Goal: Use online tool/utility: Utilize a website feature to perform a specific function

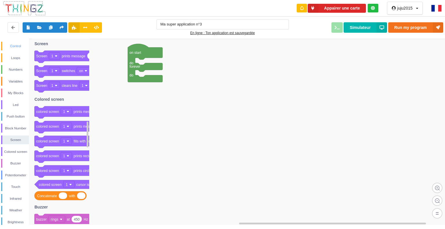
click at [21, 50] on div "Control" at bounding box center [15, 46] width 28 height 9
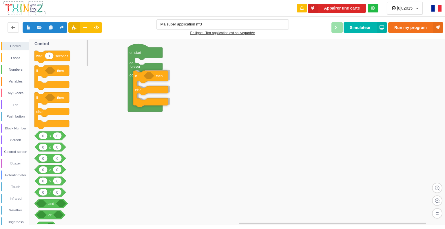
drag, startPoint x: 37, startPoint y: 126, endPoint x: 135, endPoint y: 104, distance: 100.6
click at [135, 104] on div "Control Loops Numbers Variables My Blocks Led Push button Block Number Screen C…" at bounding box center [224, 132] width 449 height 186
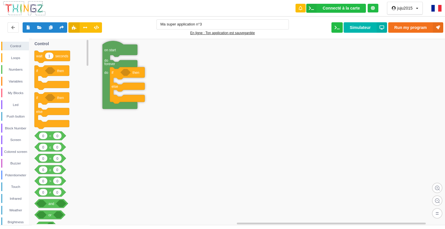
drag, startPoint x: 136, startPoint y: 124, endPoint x: 111, endPoint y: 50, distance: 78.0
drag, startPoint x: 12, startPoint y: 165, endPoint x: 43, endPoint y: 113, distance: 61.0
click at [43, 113] on div "Control Loops Numbers Variables My Blocks Led Push button Block Number Screen C…" at bounding box center [224, 132] width 449 height 186
click at [9, 160] on div "Buzzer" at bounding box center [15, 163] width 28 height 9
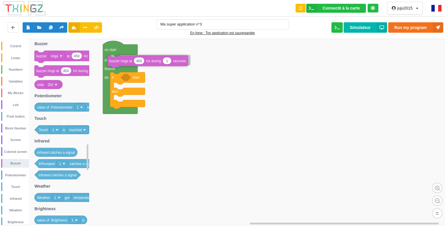
drag, startPoint x: 60, startPoint y: 72, endPoint x: 133, endPoint y: 63, distance: 73.4
click at [133, 63] on div "Control Loops Numbers Variables My Blocks Led Push button Block Number Screen C…" at bounding box center [224, 132] width 449 height 186
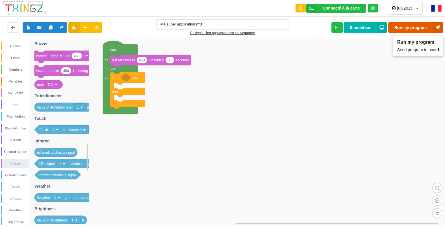
click at [404, 25] on button "Run my program" at bounding box center [416, 27] width 55 height 10
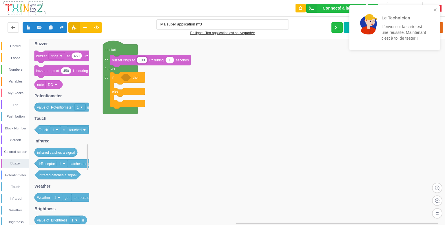
type input "100"
click at [432, 11] on div "Le Technicien L'envoi sur la carte est une réussite. Maintenant c'est à toi de …" at bounding box center [393, 28] width 82 height 40
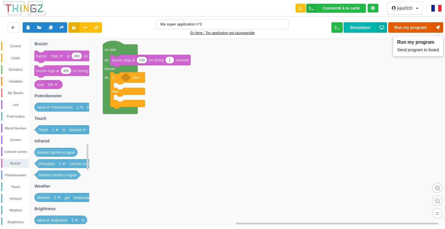
click at [426, 26] on button "Run my program" at bounding box center [416, 27] width 55 height 10
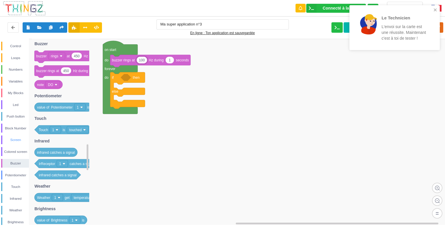
click at [21, 140] on div "Screen" at bounding box center [15, 140] width 27 height 6
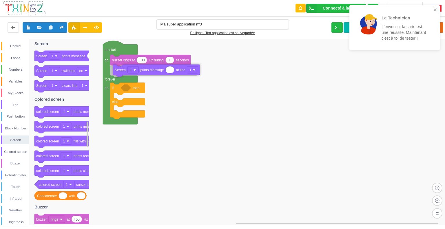
drag, startPoint x: 84, startPoint y: 58, endPoint x: 163, endPoint y: 73, distance: 80.3
click at [163, 73] on div "Control Loops Numbers Variables My Blocks Led Push button Block Number Screen C…" at bounding box center [224, 132] width 449 height 186
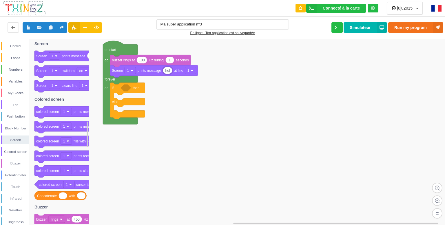
type input "helo"
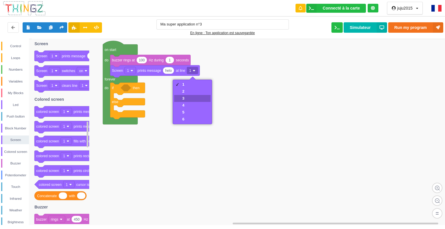
click at [192, 97] on div "3" at bounding box center [192, 98] width 37 height 7
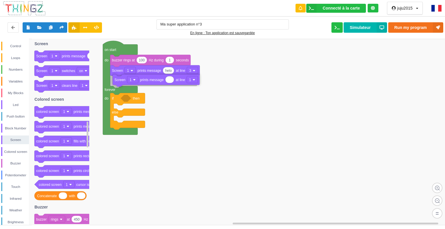
drag, startPoint x: 77, startPoint y: 56, endPoint x: 155, endPoint y: 80, distance: 81.4
click at [155, 80] on div "Control Loops Numbers Variables My Blocks Led Push button Block Number Screen C…" at bounding box center [224, 132] width 449 height 186
type input "[PERSON_NAME]"
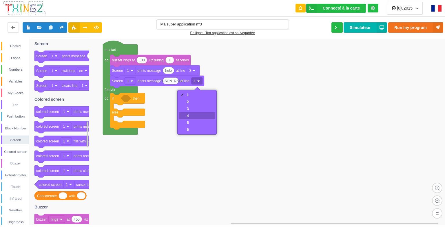
click at [194, 113] on div "4" at bounding box center [197, 116] width 37 height 7
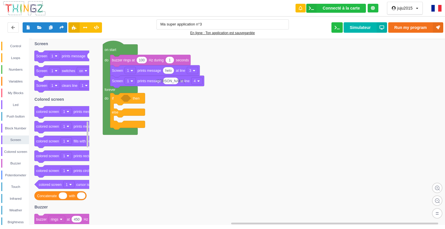
click at [154, 173] on rect at bounding box center [224, 132] width 449 height 187
drag, startPoint x: 147, startPoint y: 155, endPoint x: 157, endPoint y: 150, distance: 11.5
click at [157, 151] on rect at bounding box center [224, 132] width 449 height 187
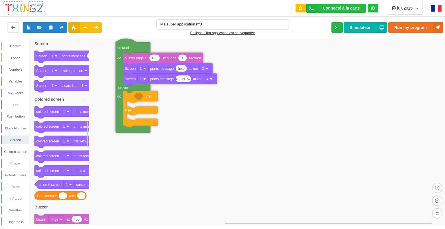
drag, startPoint x: 118, startPoint y: 122, endPoint x: 120, endPoint y: 124, distance: 3.1
click at [17, 47] on div "Control" at bounding box center [15, 46] width 27 height 6
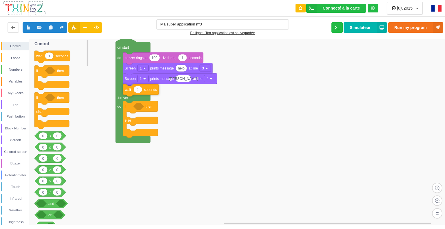
drag, startPoint x: 49, startPoint y: 55, endPoint x: 138, endPoint y: 89, distance: 94.9
click at [138, 89] on div "Control Loops Numbers Variables My Blocks Led Push button Block Number Screen C…" at bounding box center [224, 132] width 449 height 186
type input "5"
click at [14, 137] on div "Screen" at bounding box center [15, 140] width 27 height 6
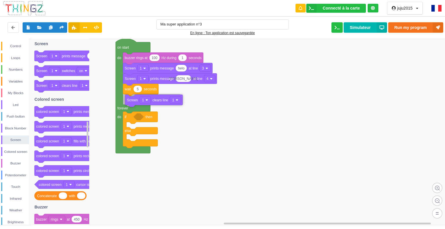
drag, startPoint x: 74, startPoint y: 85, endPoint x: 164, endPoint y: 99, distance: 91.7
click at [164, 99] on div "Control Loops Numbers Variables My Blocks Led Push button Block Number Screen C…" at bounding box center [224, 132] width 449 height 186
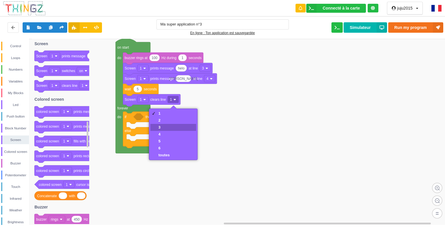
click at [179, 126] on div "3" at bounding box center [174, 127] width 46 height 7
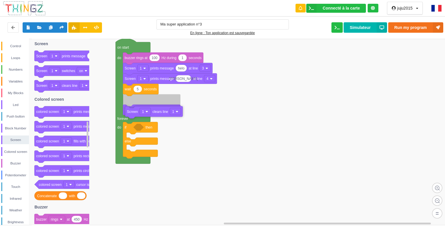
drag, startPoint x: 57, startPoint y: 87, endPoint x: 146, endPoint y: 114, distance: 93.7
click at [146, 114] on div "Control Loops Numbers Variables My Blocks Led Push button Block Number Screen C…" at bounding box center [224, 132] width 449 height 186
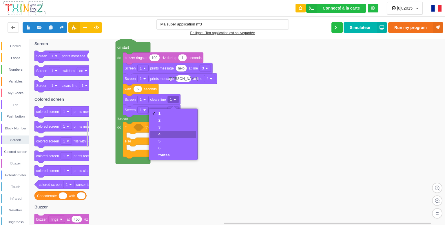
click at [171, 133] on div "4" at bounding box center [174, 134] width 46 height 7
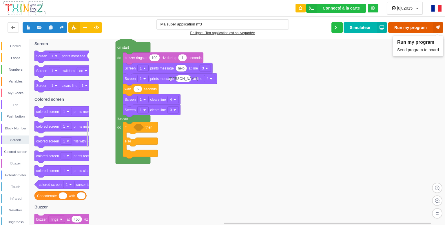
click at [436, 26] on icon at bounding box center [438, 27] width 10 height 10
click at [178, 147] on rect at bounding box center [224, 132] width 449 height 187
click at [13, 113] on div "Push button" at bounding box center [15, 116] width 28 height 9
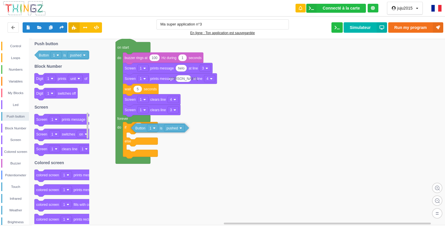
drag, startPoint x: 74, startPoint y: 55, endPoint x: 170, endPoint y: 129, distance: 121.2
click at [170, 129] on div "Control Loops Numbers Variables My Blocks Led Push button Block Number Screen C…" at bounding box center [224, 132] width 449 height 186
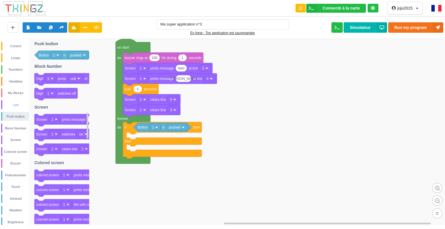
click at [20, 104] on div "Led" at bounding box center [15, 105] width 27 height 6
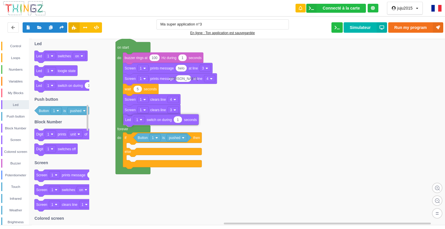
drag, startPoint x: 62, startPoint y: 86, endPoint x: 151, endPoint y: 121, distance: 95.5
click at [151, 121] on div "Control Loops Numbers Variables My Blocks Led Push button Block Number Screen C…" at bounding box center [224, 132] width 449 height 186
type input "6"
click at [17, 84] on div "Variables" at bounding box center [15, 82] width 27 height 6
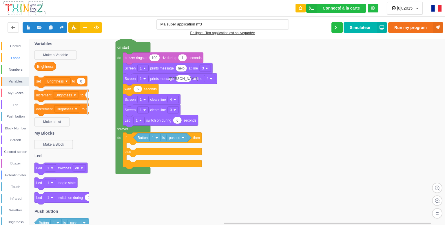
click at [6, 59] on div "Loops" at bounding box center [15, 58] width 27 height 6
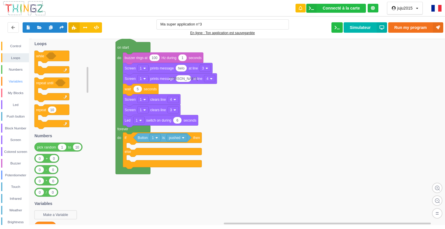
click at [21, 83] on div "Variables" at bounding box center [15, 82] width 27 height 6
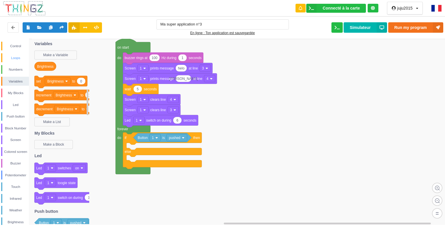
click at [7, 58] on div "Loops" at bounding box center [15, 58] width 27 height 6
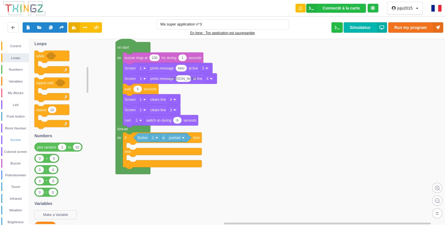
click at [6, 142] on div "Screen" at bounding box center [15, 140] width 27 height 6
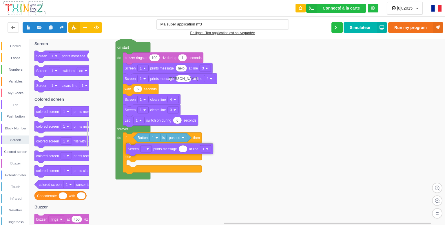
drag, startPoint x: 81, startPoint y: 58, endPoint x: 172, endPoint y: 150, distance: 129.2
click at [173, 151] on div "Control Loops Numbers Variables My Blocks Led Push button Block Number Screen C…" at bounding box center [224, 132] width 449 height 186
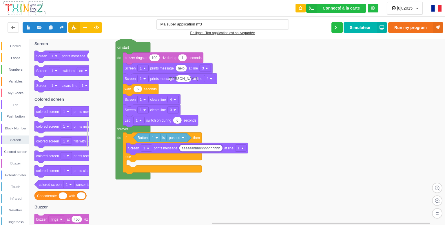
type input "aaaaaahhhhhhhhhhhhhh!"
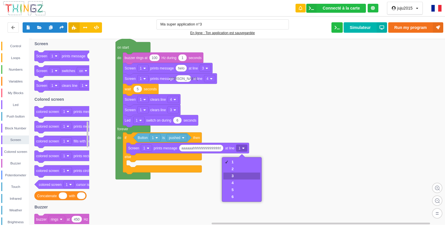
click at [233, 175] on div "3" at bounding box center [233, 176] width 2 height 4
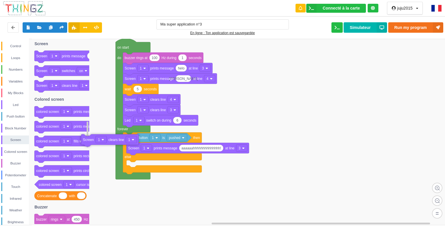
drag, startPoint x: 66, startPoint y: 88, endPoint x: 112, endPoint y: 142, distance: 71.6
click at [112, 142] on div "Control Loops Numbers Variables My Blocks Led Push button Block Number Screen C…" at bounding box center [224, 132] width 449 height 186
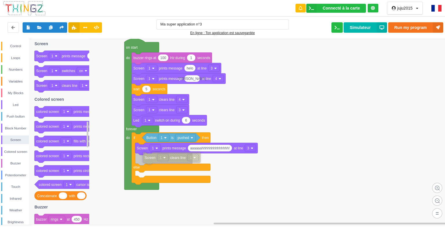
drag, startPoint x: 112, startPoint y: 142, endPoint x: 163, endPoint y: 160, distance: 53.8
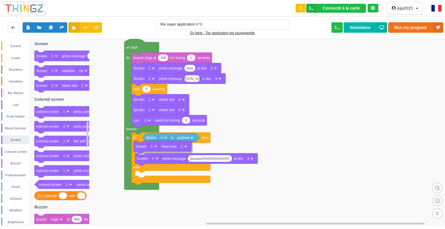
drag, startPoint x: 169, startPoint y: 161, endPoint x: 166, endPoint y: 149, distance: 12.5
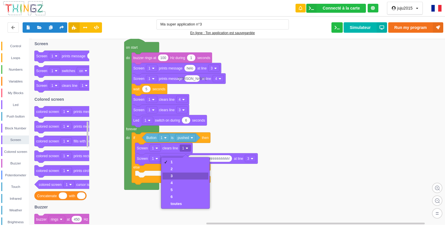
click at [178, 174] on div "3" at bounding box center [176, 176] width 11 height 4
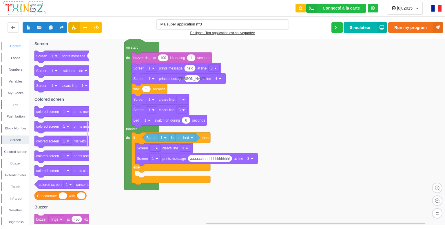
click at [21, 47] on div "Control" at bounding box center [15, 46] width 27 height 6
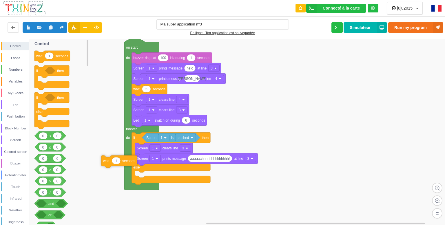
drag, startPoint x: 55, startPoint y: 55, endPoint x: 127, endPoint y: 157, distance: 124.7
click at [127, 157] on div "Control Loops Numbers Variables My Blocks Led Push button Block Number Screen C…" at bounding box center [224, 132] width 449 height 186
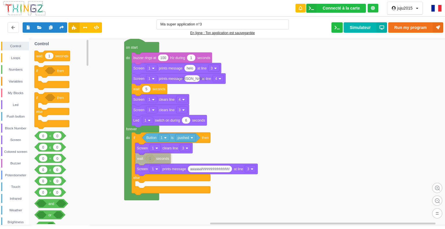
drag, startPoint x: 128, startPoint y: 158, endPoint x: 155, endPoint y: 158, distance: 26.4
type input "2"
click at [21, 140] on div "Screen" at bounding box center [15, 140] width 27 height 6
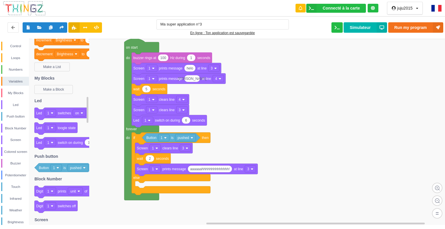
drag, startPoint x: 86, startPoint y: 56, endPoint x: 122, endPoint y: 87, distance: 47.9
click at [122, 87] on div "Control Loops Numbers Variables My Blocks Led Push button Block Number Screen C…" at bounding box center [224, 132] width 449 height 186
click at [23, 139] on div "Screen" at bounding box center [15, 140] width 27 height 6
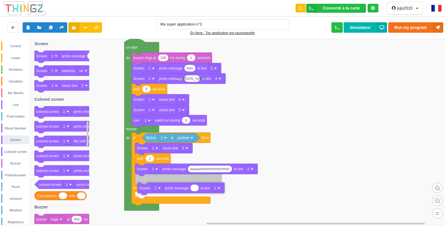
drag, startPoint x: 65, startPoint y: 58, endPoint x: 168, endPoint y: 191, distance: 168.0
click at [168, 191] on div "Control Loops Numbers Variables My Blocks Led Push button Block Number Screen C…" at bounding box center [224, 132] width 449 height 186
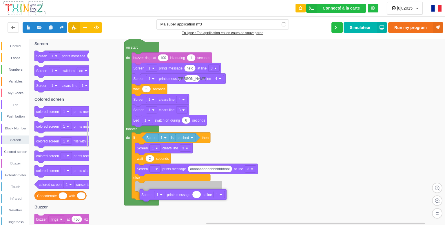
drag, startPoint x: 168, startPoint y: 180, endPoint x: 170, endPoint y: 192, distance: 11.5
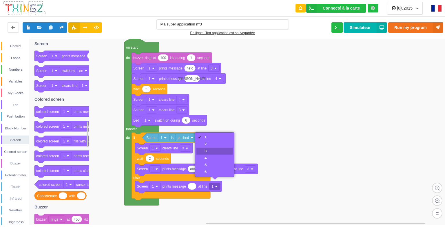
click at [205, 152] on div "3" at bounding box center [206, 151] width 2 height 4
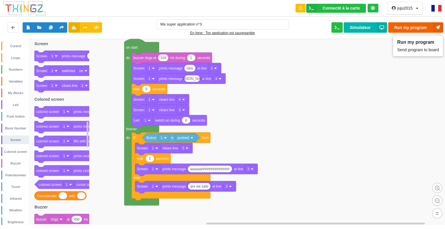
type input "are we safe"
click at [411, 26] on button "Run my program" at bounding box center [416, 27] width 55 height 10
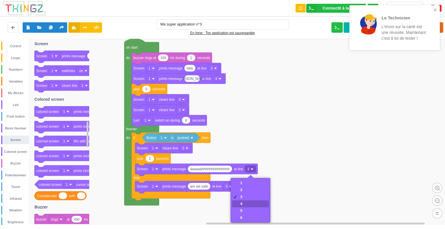
click at [239, 202] on div "4" at bounding box center [250, 204] width 37 height 7
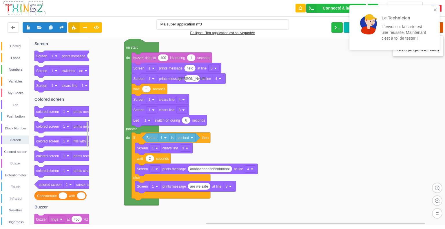
click at [443, 25] on icon at bounding box center [438, 27] width 10 height 10
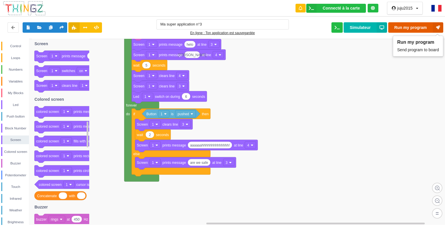
click at [443, 25] on icon at bounding box center [438, 27] width 10 height 10
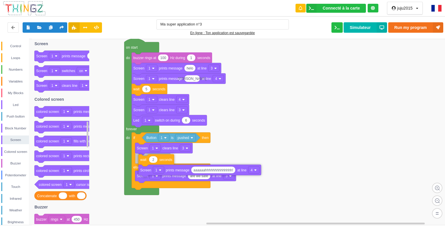
drag, startPoint x: 140, startPoint y: 160, endPoint x: 146, endPoint y: 159, distance: 5.6
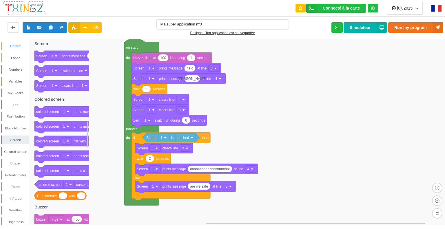
click at [12, 46] on div "Control" at bounding box center [15, 46] width 27 height 6
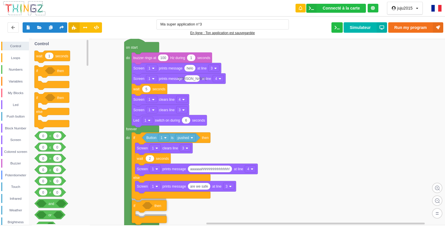
drag, startPoint x: 49, startPoint y: 75, endPoint x: 146, endPoint y: 210, distance: 166.6
click at [146, 210] on div "Control Loops Numbers Variables My Blocks Led Push button Block Number Screen C…" at bounding box center [224, 132] width 449 height 186
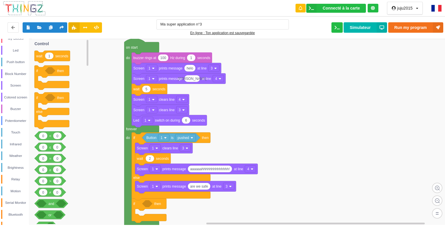
scroll to position [63, 0]
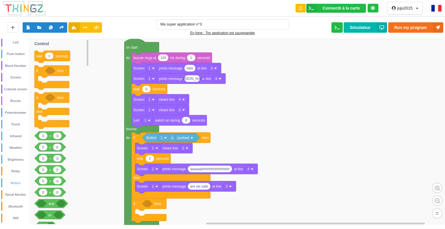
drag, startPoint x: 12, startPoint y: 182, endPoint x: 27, endPoint y: 186, distance: 15.7
click at [35, 189] on div "Control Loops Numbers Variables My Blocks Led Push button Block Number Screen C…" at bounding box center [224, 132] width 449 height 186
drag, startPoint x: 12, startPoint y: 181, endPoint x: 9, endPoint y: 183, distance: 4.6
click at [13, 184] on div "Motion" at bounding box center [15, 183] width 27 height 6
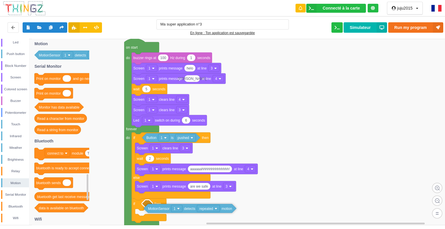
drag, startPoint x: 78, startPoint y: 54, endPoint x: 187, endPoint y: 207, distance: 188.0
click at [187, 207] on div "Control Loops Numbers Variables My Blocks Led Push button Block Number Screen C…" at bounding box center [224, 132] width 449 height 186
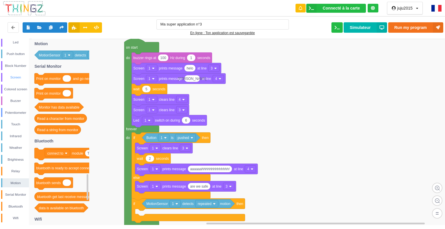
click at [16, 74] on div "Screen" at bounding box center [15, 77] width 28 height 9
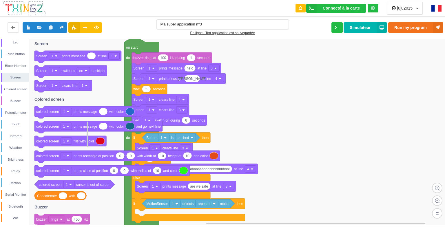
click at [66, 56] on text "prints message" at bounding box center [74, 56] width 24 height 4
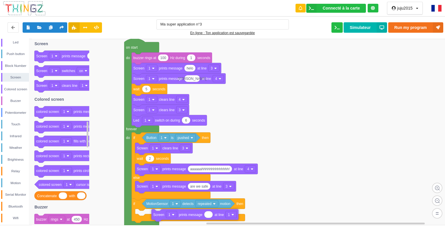
drag, startPoint x: 67, startPoint y: 56, endPoint x: 178, endPoint y: 215, distance: 193.8
click at [181, 215] on div "Control Loops Numbers Variables My Blocks Led Push button Block Number Screen C…" at bounding box center [224, 132] width 449 height 186
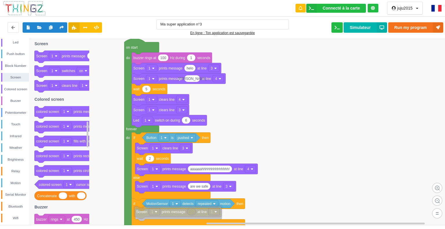
drag, startPoint x: 171, startPoint y: 218, endPoint x: 157, endPoint y: 217, distance: 13.4
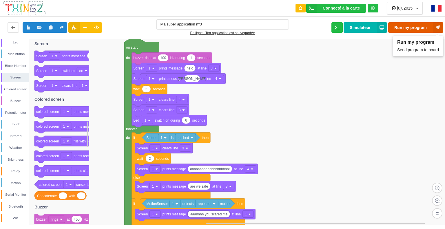
click at [431, 25] on button "Run my program" at bounding box center [416, 27] width 55 height 10
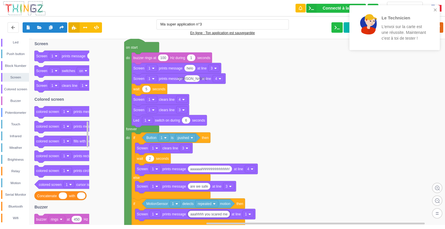
click at [211, 215] on input "aaahhhh you scared me" at bounding box center [209, 214] width 42 height 7
type input "aaahhhh you scared me"
click at [443, 25] on icon at bounding box center [438, 27] width 10 height 10
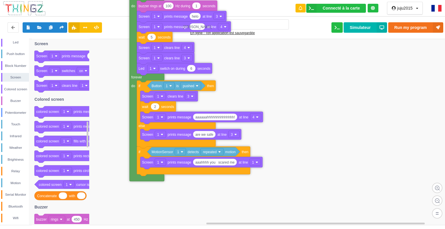
drag, startPoint x: 128, startPoint y: 125, endPoint x: 133, endPoint y: 74, distance: 51.0
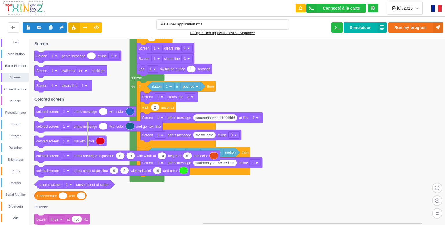
drag, startPoint x: 16, startPoint y: 147, endPoint x: 89, endPoint y: 194, distance: 87.2
click at [96, 197] on div "Control Loops Numbers Variables My Blocks Led Push button Block Number Screen C…" at bounding box center [224, 132] width 449 height 186
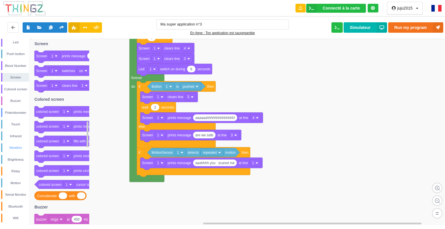
click at [11, 148] on div "Weather" at bounding box center [15, 148] width 27 height 6
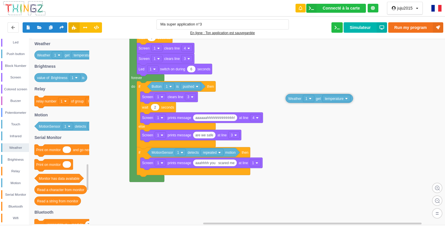
drag, startPoint x: 41, startPoint y: 55, endPoint x: 327, endPoint y: 105, distance: 290.4
click at [327, 105] on div "Control Loops Numbers Variables My Blocks Led Push button Block Number Screen C…" at bounding box center [224, 132] width 449 height 186
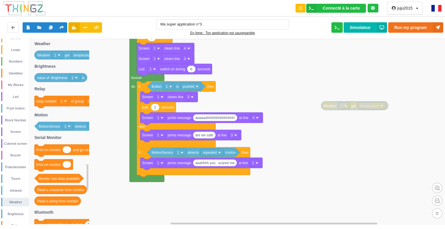
scroll to position [0, 0]
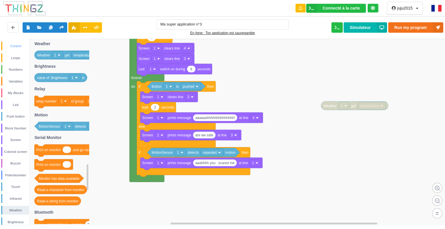
click at [14, 45] on div "Control" at bounding box center [15, 46] width 27 height 6
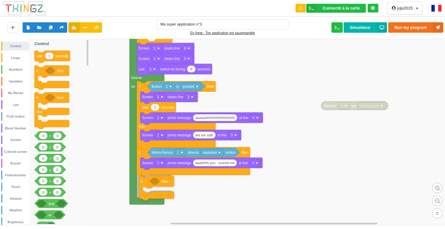
drag, startPoint x: 59, startPoint y: 77, endPoint x: 165, endPoint y: 185, distance: 151.1
click at [163, 186] on div "Control Loops Numbers Variables My Blocks Led Push button Block Number Screen C…" at bounding box center [224, 132] width 449 height 186
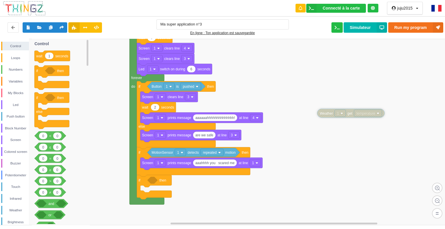
drag, startPoint x: 339, startPoint y: 108, endPoint x: 335, endPoint y: 115, distance: 8.3
drag, startPoint x: 60, startPoint y: 182, endPoint x: 167, endPoint y: 182, distance: 106.7
click at [167, 182] on div "Control Loops Numbers Variables My Blocks Led Push button Block Number Screen C…" at bounding box center [224, 132] width 449 height 186
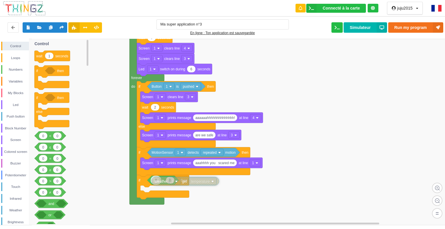
drag, startPoint x: 347, startPoint y: 113, endPoint x: 182, endPoint y: 181, distance: 178.8
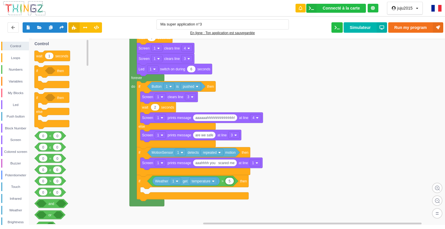
type input "50"
click at [14, 136] on div "Screen" at bounding box center [15, 140] width 28 height 9
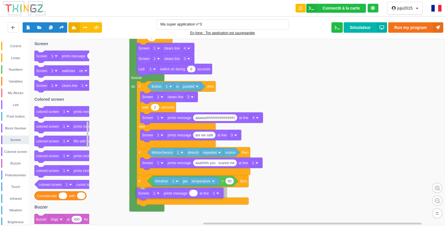
drag, startPoint x: 96, startPoint y: 53, endPoint x: 199, endPoint y: 191, distance: 172.2
click at [199, 191] on div "Control Loops Numbers Variables My Blocks Led Push button Block Number Screen C…" at bounding box center [224, 132] width 449 height 186
type input "i"
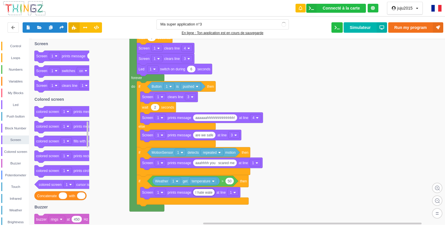
type input "I hate water"
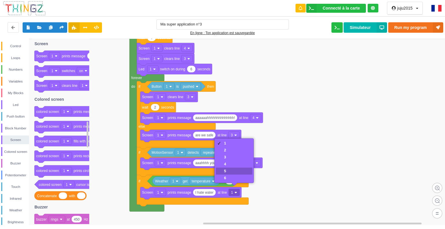
click at [230, 169] on div "5" at bounding box center [234, 171] width 37 height 7
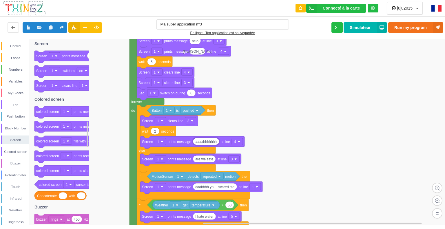
type input "aaaahhhhhhh!"
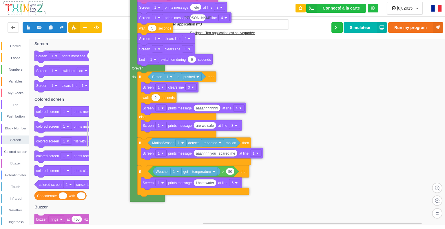
drag, startPoint x: 133, startPoint y: 130, endPoint x: 137, endPoint y: 102, distance: 28.9
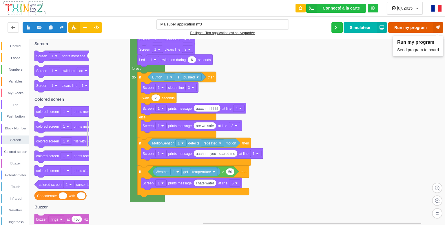
click at [430, 25] on button "Run my program" at bounding box center [416, 27] width 55 height 10
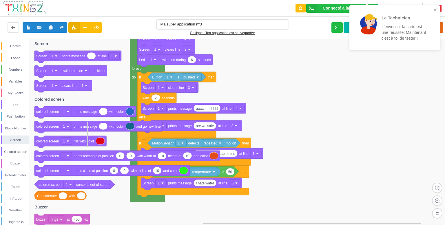
drag, startPoint x: 21, startPoint y: 115, endPoint x: 70, endPoint y: 150, distance: 60.1
click at [70, 151] on div "Control Loops Numbers Variables My Blocks Led Push button Block Number Screen C…" at bounding box center [224, 132] width 449 height 186
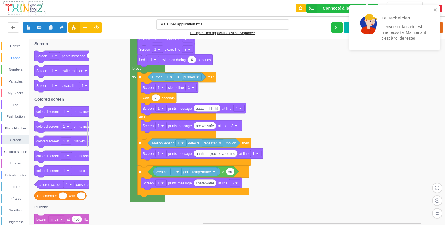
drag, startPoint x: 14, startPoint y: 44, endPoint x: 26, endPoint y: 54, distance: 15.5
click at [29, 62] on div "Control Loops Numbers Variables My Blocks Led Push button Block Number Screen C…" at bounding box center [14, 132] width 29 height 186
click at [14, 43] on div "Control" at bounding box center [15, 46] width 28 height 9
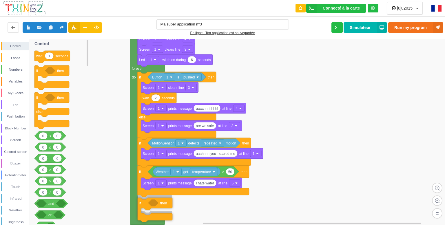
drag, startPoint x: 59, startPoint y: 76, endPoint x: 162, endPoint y: 209, distance: 168.0
click at [162, 209] on div "Control Loops Numbers Variables My Blocks Led Push button Block Number Screen C…" at bounding box center [224, 132] width 449 height 186
click at [6, 116] on div "Push button" at bounding box center [15, 117] width 27 height 6
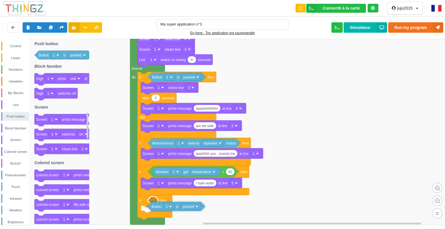
drag, startPoint x: 75, startPoint y: 56, endPoint x: 188, endPoint y: 208, distance: 189.8
click at [188, 208] on div "Control Loops Numbers Variables My Blocks Led Push button Block Number Screen C…" at bounding box center [224, 132] width 449 height 186
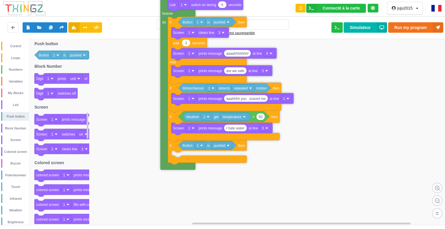
drag, startPoint x: 148, startPoint y: 150, endPoint x: 159, endPoint y: 70, distance: 80.5
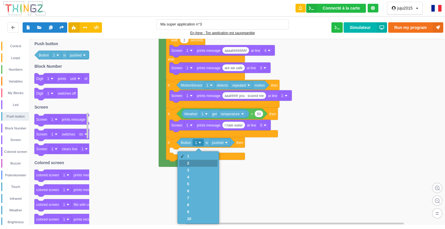
click at [190, 165] on div "2" at bounding box center [189, 163] width 4 height 4
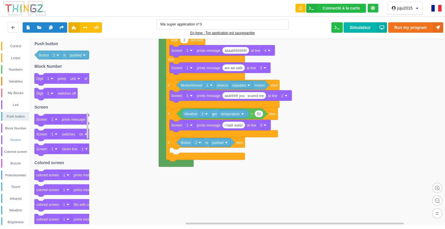
click at [17, 138] on div "Screen" at bounding box center [15, 140] width 27 height 6
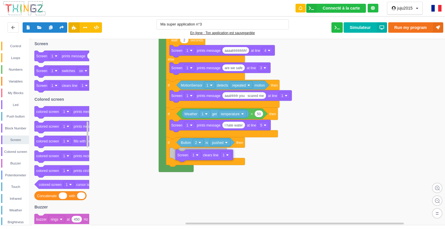
drag, startPoint x: 66, startPoint y: 89, endPoint x: 206, endPoint y: 159, distance: 157.2
click at [206, 159] on div "Control Loops Numbers Variables My Blocks Led Push button Block Number Screen C…" at bounding box center [224, 132] width 449 height 186
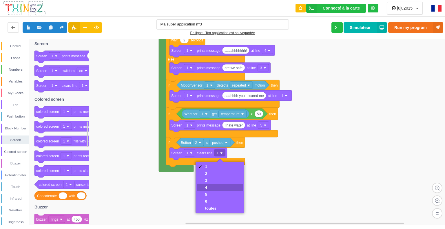
click at [212, 187] on div "4" at bounding box center [210, 188] width 11 height 4
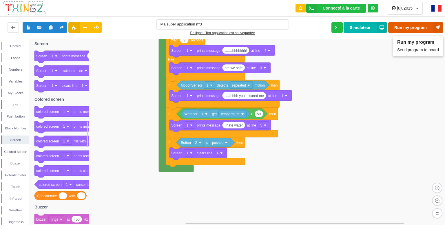
click at [422, 26] on button "Run my program" at bounding box center [416, 27] width 55 height 10
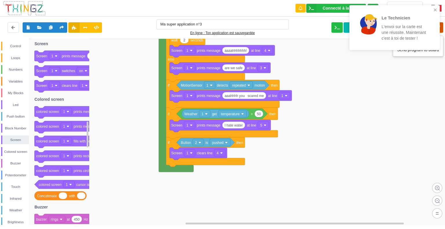
click at [442, 26] on icon at bounding box center [438, 27] width 10 height 10
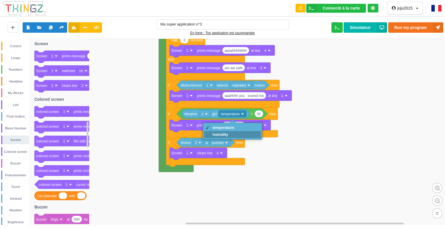
click at [240, 135] on div "humidity" at bounding box center [232, 134] width 56 height 7
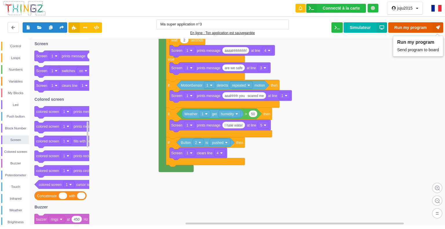
click at [414, 26] on button "Run my program" at bounding box center [416, 27] width 55 height 10
click at [15, 45] on div "Control" at bounding box center [15, 46] width 27 height 6
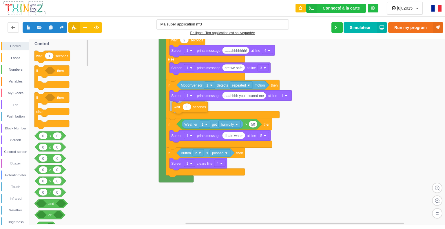
drag, startPoint x: 60, startPoint y: 60, endPoint x: 197, endPoint y: 111, distance: 146.9
click at [197, 111] on div "Control Loops Numbers Variables My Blocks Led Push button Block Number Screen C…" at bounding box center [224, 132] width 449 height 186
type input "5"
click at [15, 138] on div "Screen" at bounding box center [15, 140] width 27 height 6
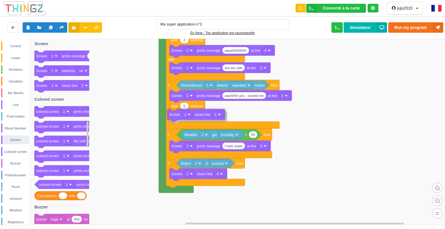
drag, startPoint x: 67, startPoint y: 88, endPoint x: 200, endPoint y: 117, distance: 136.2
click at [200, 117] on div "Control Loops Numbers Variables My Blocks Led Push button Block Number Screen C…" at bounding box center [224, 132] width 449 height 186
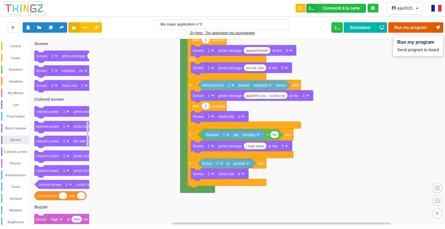
click at [436, 24] on icon at bounding box center [438, 27] width 10 height 10
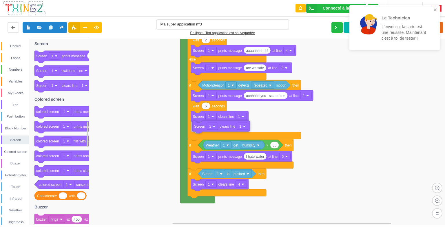
drag, startPoint x: 81, startPoint y: 87, endPoint x: 239, endPoint y: 128, distance: 163.2
click at [239, 128] on div "Control Loops Numbers Variables My Blocks Led Push button Block Number Screen C…" at bounding box center [224, 132] width 449 height 186
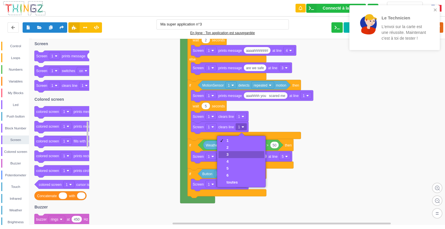
click at [233, 151] on div "2" at bounding box center [242, 147] width 46 height 7
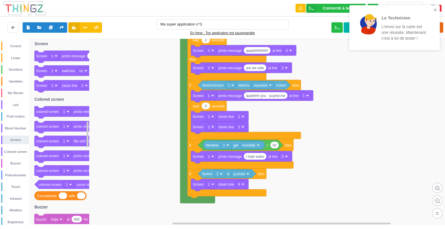
click at [440, 24] on div "Le Technicien L'envoi sur la carte est une réussite. Maintenant c'est à toi de …" at bounding box center [395, 29] width 93 height 51
click at [440, 26] on div "Le Technicien L'envoi sur la carte est une réussite. Maintenant c'est à toi de …" at bounding box center [395, 27] width 90 height 45
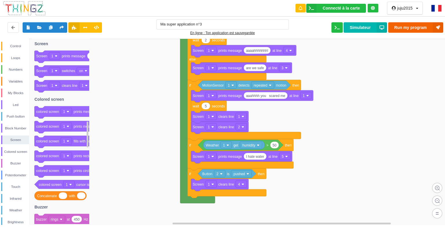
click at [438, 27] on div "Le Technicien L'envoi sur la carte est une réussite. Maintenant c'est à [PERSON…" at bounding box center [223, 110] width 454 height 229
click at [401, 30] on button "Run my program" at bounding box center [416, 27] width 55 height 10
click at [407, 81] on rect at bounding box center [224, 132] width 449 height 187
click at [10, 46] on div "Control" at bounding box center [15, 46] width 27 height 6
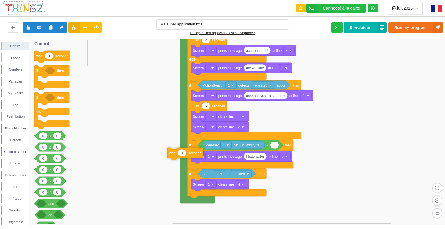
drag, startPoint x: 60, startPoint y: 57, endPoint x: 196, endPoint y: 159, distance: 170.4
click at [196, 159] on div "Control Loops Numbers Variables My Blocks Led Push button Block Number Screen C…" at bounding box center [224, 132] width 449 height 186
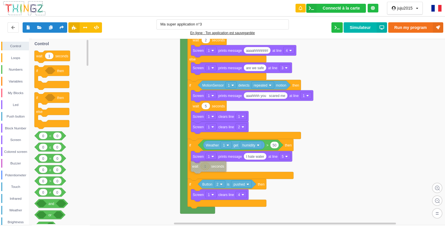
drag, startPoint x: 201, startPoint y: 162, endPoint x: 221, endPoint y: 170, distance: 21.5
click at [16, 138] on div "Screen" at bounding box center [15, 140] width 27 height 6
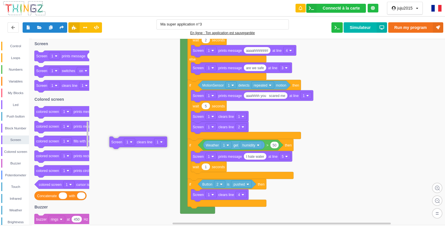
drag, startPoint x: 72, startPoint y: 87, endPoint x: 161, endPoint y: 165, distance: 119.0
click at [161, 165] on div "Control Loops Numbers Variables My Blocks Led Push button Block Number Screen C…" at bounding box center [224, 132] width 449 height 186
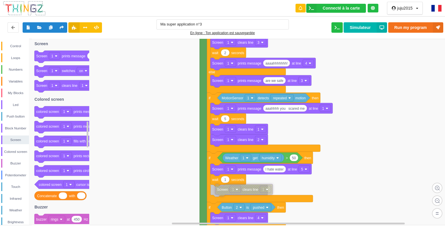
drag, startPoint x: 176, startPoint y: 179, endPoint x: 244, endPoint y: 191, distance: 69.2
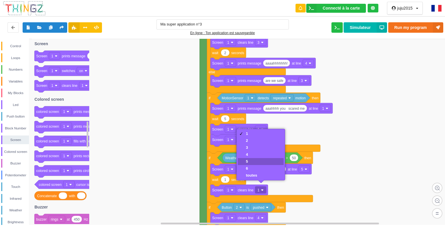
click at [251, 161] on div "5" at bounding box center [251, 161] width 11 height 4
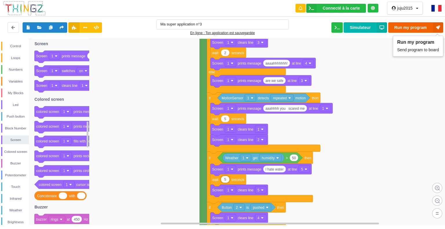
type input "5"
click at [434, 26] on icon at bounding box center [438, 27] width 10 height 10
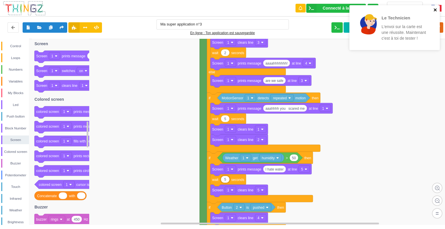
click at [436, 8] on icon "close" at bounding box center [436, 10] width 4 height 5
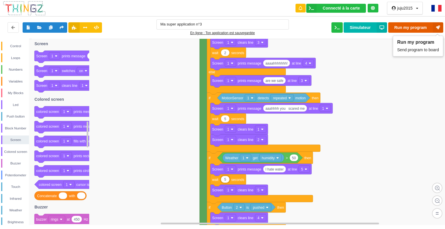
click at [428, 26] on button "Run my program" at bounding box center [416, 27] width 55 height 10
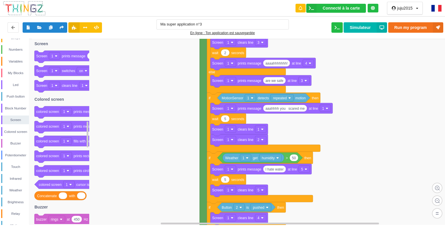
scroll to position [26, 0]
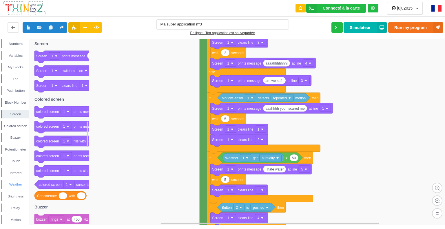
click at [15, 184] on div "Weather" at bounding box center [15, 185] width 27 height 6
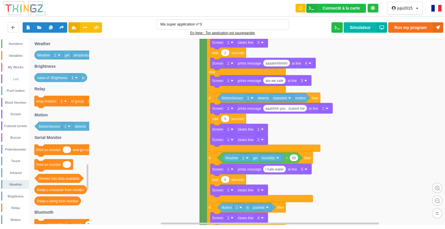
click at [13, 77] on div "Led" at bounding box center [15, 79] width 27 height 6
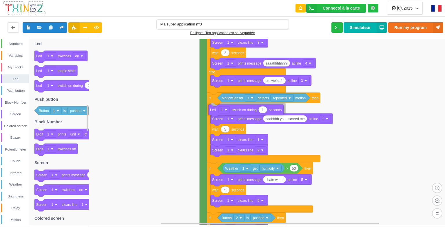
drag, startPoint x: 60, startPoint y: 86, endPoint x: 235, endPoint y: 110, distance: 176.2
click at [235, 110] on div "Control Loops Numbers Variables My Blocks Led Push button Block Number Screen C…" at bounding box center [224, 132] width 449 height 186
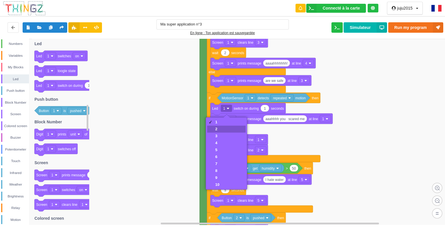
click at [224, 128] on div "2" at bounding box center [226, 129] width 39 height 7
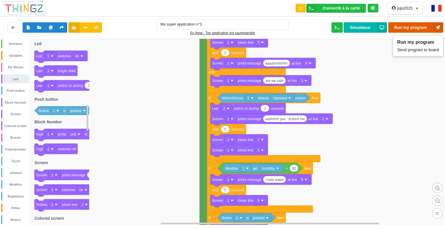
click at [418, 27] on button "Run my program" at bounding box center [416, 27] width 55 height 10
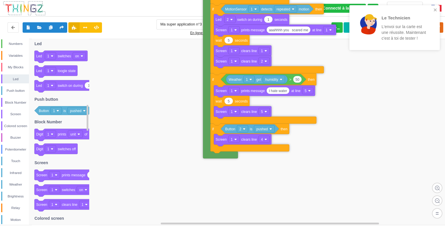
drag, startPoint x: 202, startPoint y: 182, endPoint x: 206, endPoint y: 93, distance: 89.1
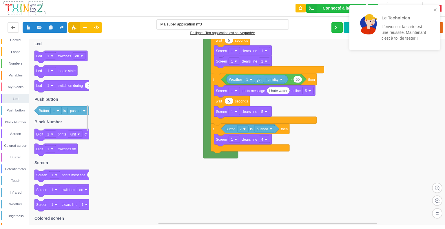
scroll to position [0, 0]
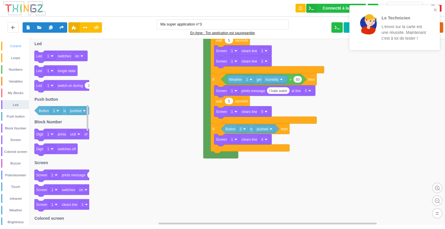
click at [14, 46] on div "Control" at bounding box center [15, 46] width 27 height 6
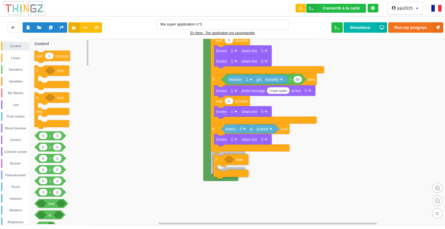
drag, startPoint x: 44, startPoint y: 70, endPoint x: 223, endPoint y: 158, distance: 199.5
click at [223, 158] on div "Control Loops Numbers Variables My Blocks Led Push button Block Number Screen C…" at bounding box center [224, 132] width 449 height 186
click at [12, 66] on div "Numbers" at bounding box center [15, 69] width 28 height 9
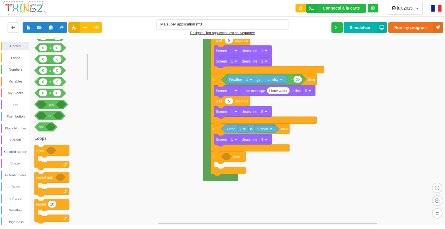
drag, startPoint x: 87, startPoint y: 92, endPoint x: 87, endPoint y: 59, distance: 33.4
click at [87, 59] on rect at bounding box center [88, 67] width 2 height 26
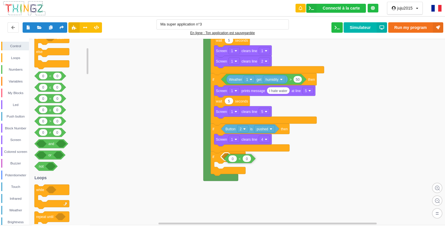
drag, startPoint x: 52, startPoint y: 76, endPoint x: 241, endPoint y: 158, distance: 206.9
click at [241, 158] on div "Control Loops Numbers Variables My Blocks Led Push button Block Number Screen C…" at bounding box center [224, 132] width 449 height 186
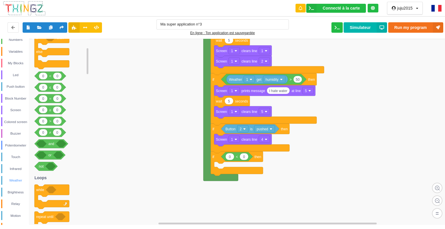
scroll to position [29, 0]
click at [22, 191] on div "Brightness" at bounding box center [15, 193] width 27 height 6
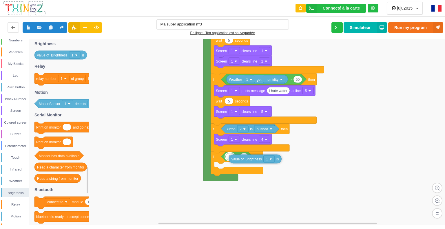
drag, startPoint x: 62, startPoint y: 57, endPoint x: 255, endPoint y: 160, distance: 219.8
click at [255, 160] on div "Control Loops Numbers Variables My Blocks Led Push button Block Number Screen C…" at bounding box center [224, 132] width 449 height 186
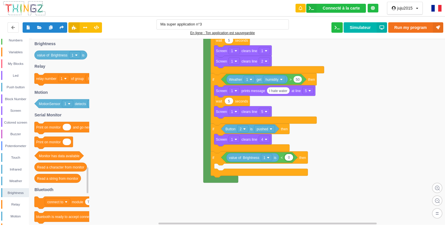
type input "2"
type input "10"
click at [14, 110] on div "Screen" at bounding box center [15, 111] width 27 height 6
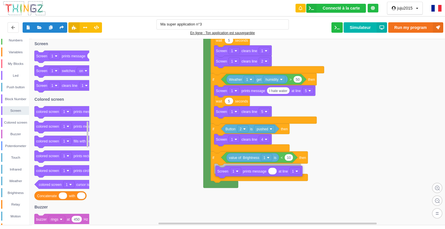
drag, startPoint x: 81, startPoint y: 57, endPoint x: 259, endPoint y: 171, distance: 211.6
click at [259, 171] on div "Control Loops Numbers Variables My Blocks Led Push button Block Number Screen C…" at bounding box center [224, 132] width 449 height 186
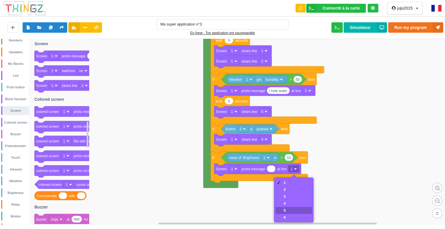
click at [286, 211] on div "5" at bounding box center [294, 210] width 37 height 7
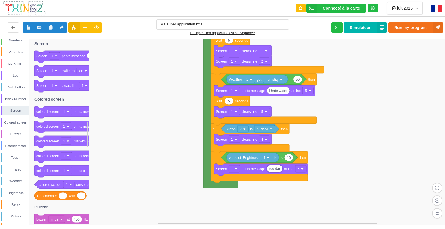
type input "too dark"
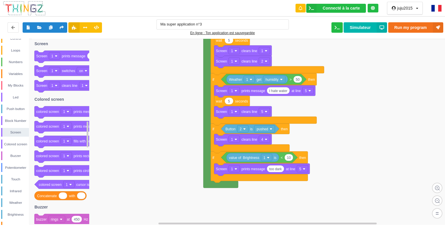
scroll to position [0, 0]
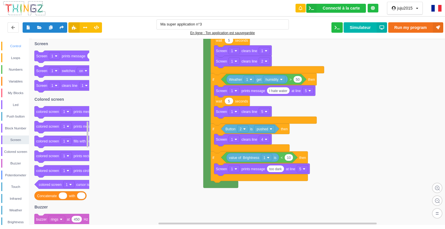
click at [17, 44] on div "Control" at bounding box center [15, 46] width 27 height 6
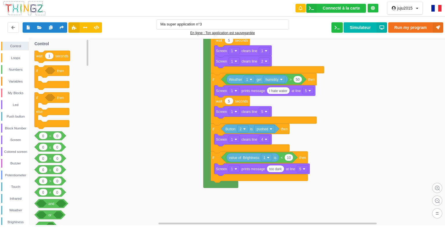
click at [53, 54] on icon at bounding box center [49, 55] width 9 height 7
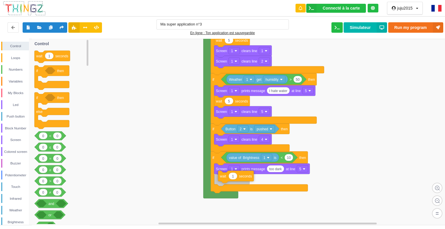
drag, startPoint x: 61, startPoint y: 57, endPoint x: 244, endPoint y: 178, distance: 219.2
click at [244, 177] on div "Control Loops Numbers Variables My Blocks Led Push button Block Number Screen C…" at bounding box center [224, 132] width 449 height 186
click at [16, 138] on div "Screen" at bounding box center [15, 140] width 27 height 6
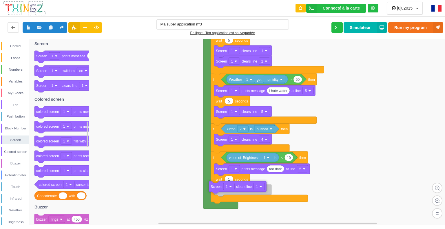
drag, startPoint x: 80, startPoint y: 86, endPoint x: 254, endPoint y: 187, distance: 201.8
click at [254, 187] on div "Control Loops Numbers Variables My Blocks Led Push button Block Number Screen C…" at bounding box center [224, 132] width 449 height 186
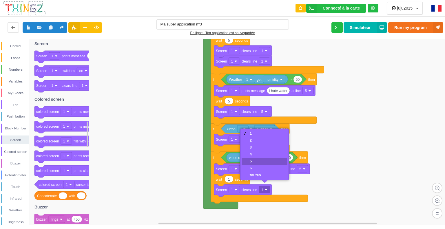
click at [252, 161] on div "5" at bounding box center [255, 161] width 11 height 4
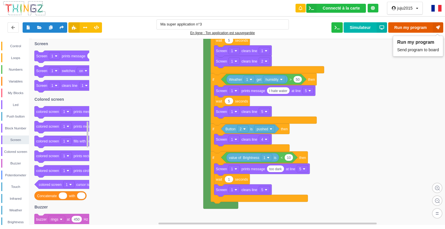
click at [425, 27] on button "Run my program" at bounding box center [416, 27] width 55 height 10
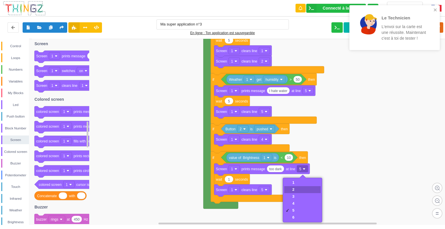
click at [293, 187] on div "2" at bounding box center [302, 189] width 37 height 7
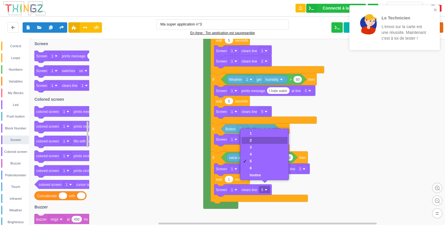
click at [256, 142] on div "2" at bounding box center [255, 140] width 11 height 4
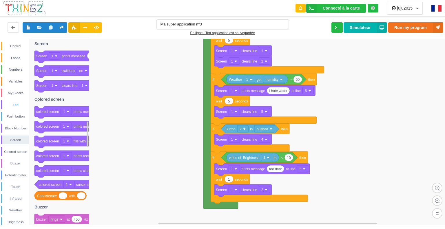
click at [20, 103] on div "Led" at bounding box center [15, 105] width 27 height 6
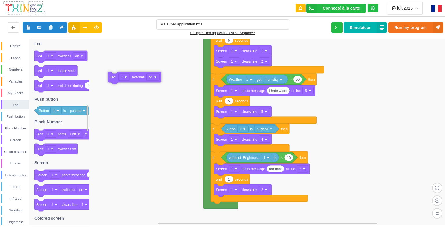
drag, startPoint x: 63, startPoint y: 56, endPoint x: 143, endPoint y: 80, distance: 84.0
click at [139, 77] on div "Control Loops Numbers Variables My Blocks Led Push button Block Number Screen C…" at bounding box center [224, 132] width 449 height 186
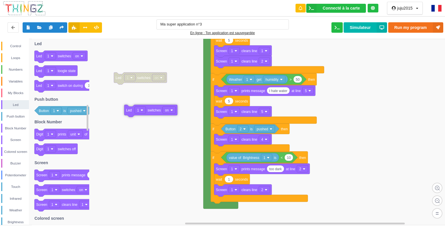
drag, startPoint x: 65, startPoint y: 58, endPoint x: 155, endPoint y: 110, distance: 104.5
click at [156, 110] on div "Control Loops Numbers Variables My Blocks Led Push button Block Number Screen C…" at bounding box center [224, 132] width 449 height 186
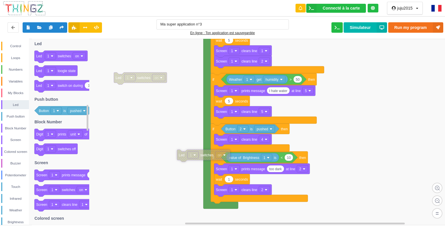
drag, startPoint x: 168, startPoint y: 109, endPoint x: 220, endPoint y: 155, distance: 68.6
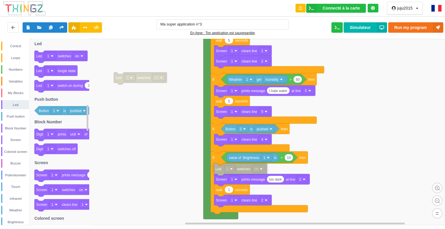
drag, startPoint x: 219, startPoint y: 158, endPoint x: 256, endPoint y: 172, distance: 39.6
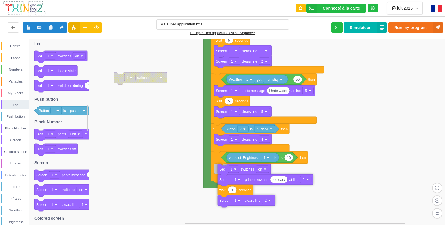
drag, startPoint x: 246, startPoint y: 169, endPoint x: 249, endPoint y: 170, distance: 3.5
drag, startPoint x: 220, startPoint y: 169, endPoint x: 225, endPoint y: 169, distance: 4.9
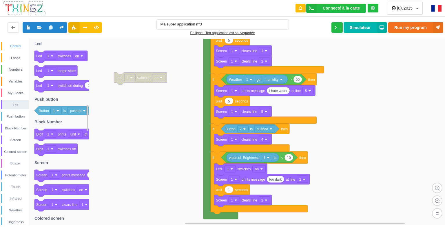
click at [13, 44] on div "Control" at bounding box center [15, 46] width 27 height 6
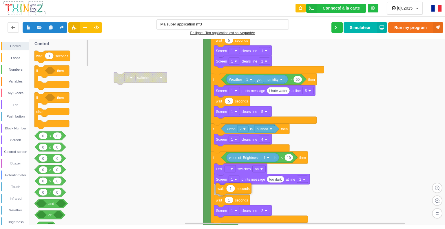
drag, startPoint x: 52, startPoint y: 58, endPoint x: 234, endPoint y: 191, distance: 224.9
click at [234, 191] on div "Control Loops Numbers Variables My Blocks Led Push button Block Number Screen C…" at bounding box center [224, 132] width 449 height 186
drag, startPoint x: 217, startPoint y: 209, endPoint x: 214, endPoint y: 209, distance: 2.9
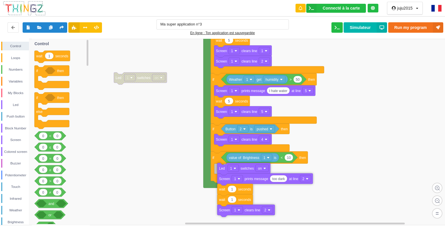
drag, startPoint x: 215, startPoint y: 173, endPoint x: 220, endPoint y: 172, distance: 4.1
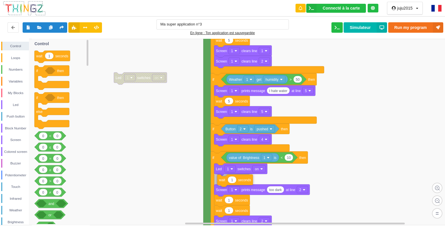
drag, startPoint x: 66, startPoint y: 59, endPoint x: 246, endPoint y: 180, distance: 217.7
click at [246, 181] on div "Control Loops Numbers Variables My Blocks Led Push button Block Number Screen C…" at bounding box center [224, 132] width 449 height 186
type input "1"
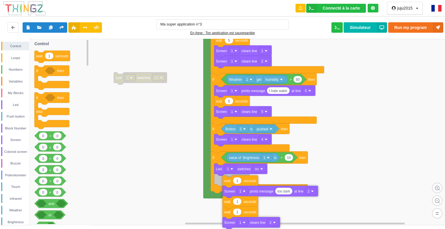
drag, startPoint x: 234, startPoint y: 181, endPoint x: 242, endPoint y: 182, distance: 8.8
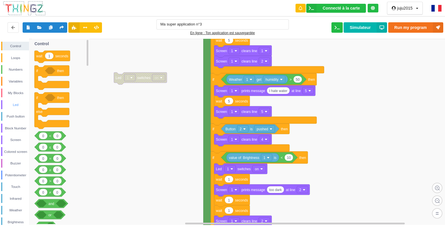
click at [19, 102] on div "Led" at bounding box center [15, 105] width 27 height 6
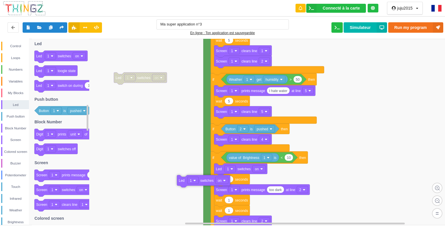
drag, startPoint x: 70, startPoint y: 57, endPoint x: 217, endPoint y: 187, distance: 195.8
click at [216, 186] on div "Control Loops Numbers Variables My Blocks Led Push button Block Number Screen C…" at bounding box center [224, 132] width 449 height 186
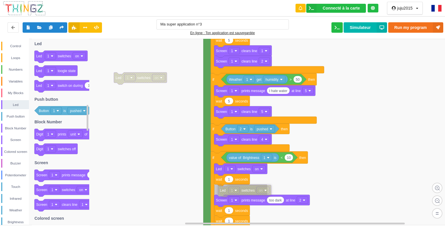
drag, startPoint x: 204, startPoint y: 186, endPoint x: 240, endPoint y: 192, distance: 36.7
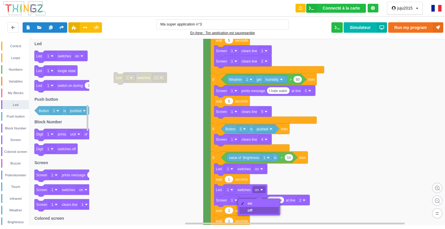
click at [252, 211] on div "off" at bounding box center [250, 210] width 5 height 4
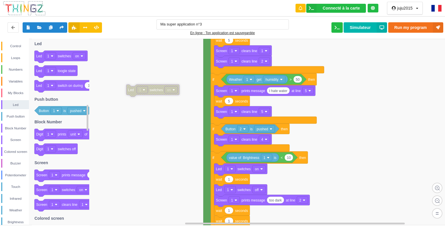
drag, startPoint x: 155, startPoint y: 77, endPoint x: 163, endPoint y: 88, distance: 14.0
drag, startPoint x: 157, startPoint y: 91, endPoint x: 165, endPoint y: 89, distance: 8.5
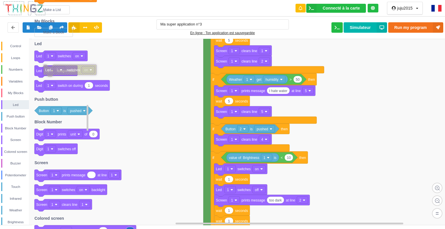
drag, startPoint x: 163, startPoint y: 90, endPoint x: 73, endPoint y: 70, distance: 92.4
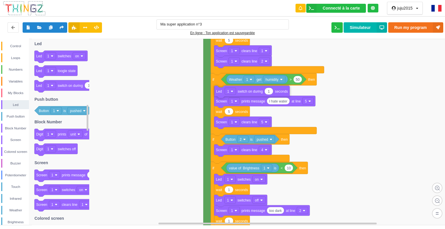
drag, startPoint x: 84, startPoint y: 90, endPoint x: 264, endPoint y: 96, distance: 180.2
click at [264, 96] on div "Control Loops Numbers Variables My Blocks Led Push button Block Number Screen C…" at bounding box center [224, 132] width 449 height 186
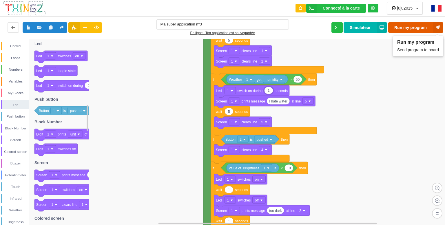
click at [428, 27] on button "Run my program" at bounding box center [416, 27] width 55 height 10
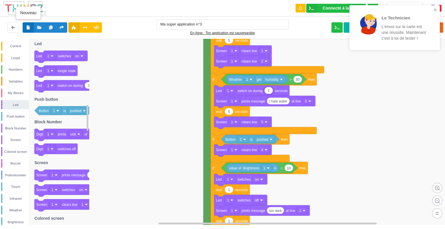
click at [27, 28] on icon at bounding box center [28, 27] width 5 height 3
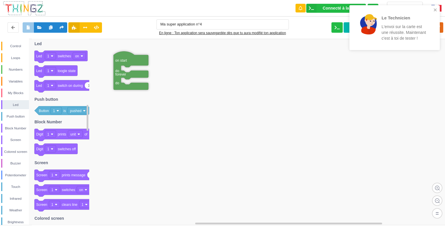
drag, startPoint x: 222, startPoint y: 197, endPoint x: 123, endPoint y: 61, distance: 167.7
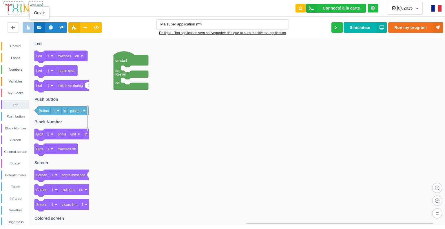
click at [38, 27] on icon at bounding box center [39, 27] width 5 height 3
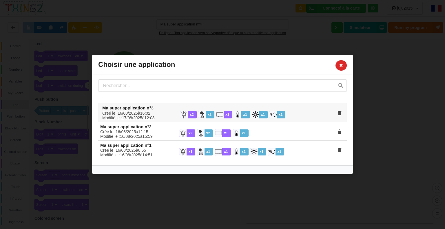
click at [110, 116] on div "Créé le : [DATE] à 16 : 02 Modifié le : [DATE] à 12 : 03" at bounding box center [137, 115] width 78 height 9
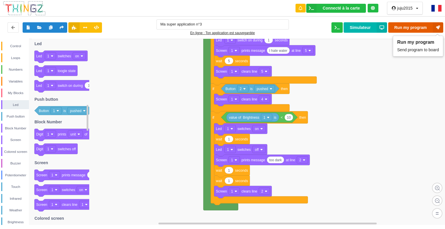
click at [401, 24] on button "Run my program" at bounding box center [416, 27] width 55 height 10
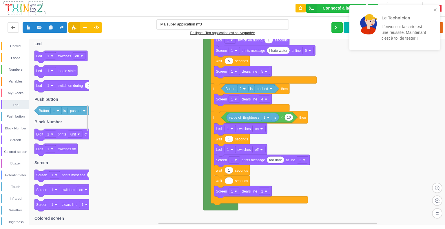
click at [389, 15] on p "Le Technicien" at bounding box center [404, 18] width 45 height 6
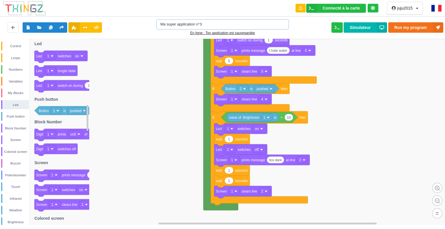
drag, startPoint x: 273, startPoint y: 17, endPoint x: 275, endPoint y: 15, distance: 3.4
click at [275, 15] on div "Ma super application n°3 En ligne : Ton application est sauvegardée Run my prog…" at bounding box center [223, 27] width 450 height 25
type input "M"
click at [37, 26] on icon at bounding box center [39, 27] width 5 height 3
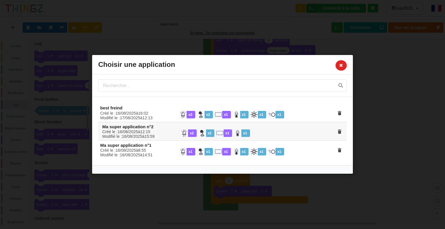
click at [121, 133] on div "Créé le : [DATE] à 12 : 15 Modifié le : [DATE] à 15 : 59" at bounding box center [137, 134] width 78 height 9
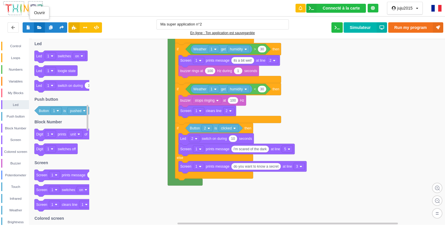
click at [39, 26] on icon at bounding box center [39, 27] width 5 height 3
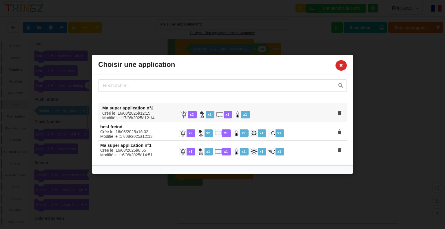
click at [297, 114] on div "x 2 x 2 x 1 x 1" at bounding box center [255, 115] width 149 height 8
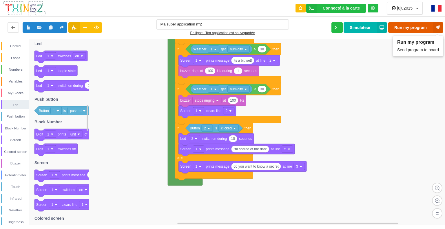
click at [428, 26] on button "Run my program" at bounding box center [416, 27] width 55 height 10
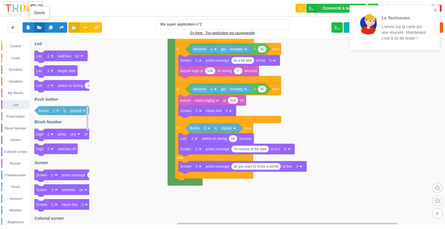
click at [41, 26] on icon at bounding box center [39, 27] width 5 height 3
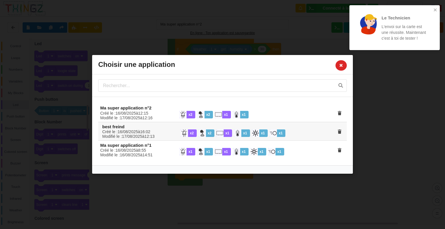
click at [186, 133] on img at bounding box center [185, 134] width 8 height 8
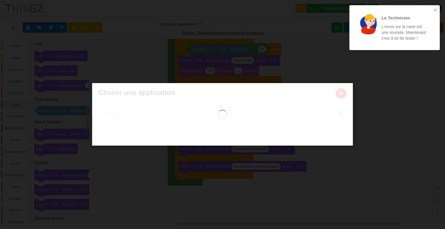
type input "best freind"
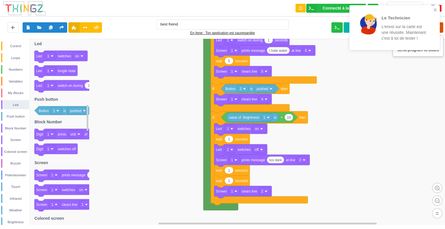
click at [443, 25] on icon at bounding box center [438, 27] width 10 height 10
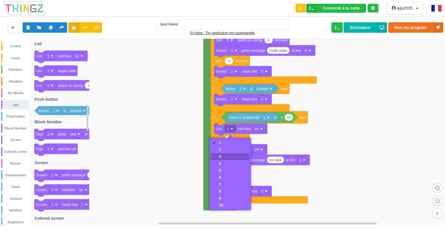
click at [233, 156] on div "3" at bounding box center [230, 156] width 39 height 7
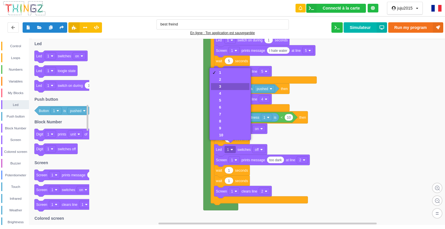
click at [230, 84] on div "3" at bounding box center [230, 86] width 39 height 7
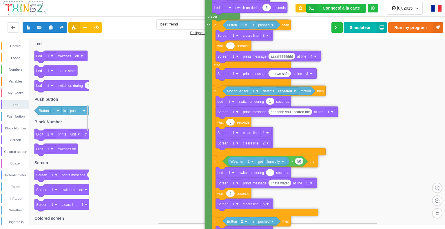
drag, startPoint x: 208, startPoint y: 59, endPoint x: 209, endPoint y: 192, distance: 132.2
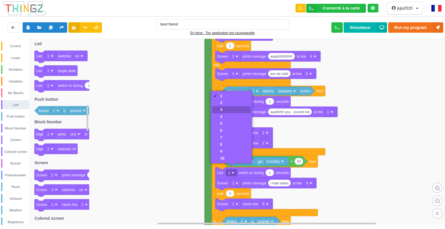
click at [215, 108] on div at bounding box center [215, 110] width 5 height 5
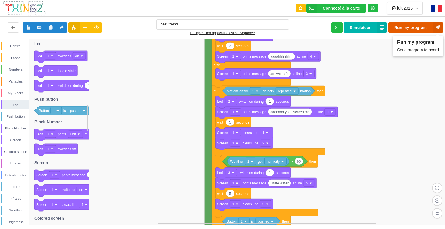
click at [408, 26] on button "Run my program" at bounding box center [416, 27] width 55 height 10
click at [427, 24] on button "Run my program" at bounding box center [416, 27] width 55 height 10
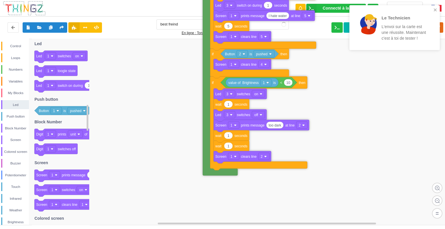
drag, startPoint x: 208, startPoint y: 181, endPoint x: 207, endPoint y: 15, distance: 166.5
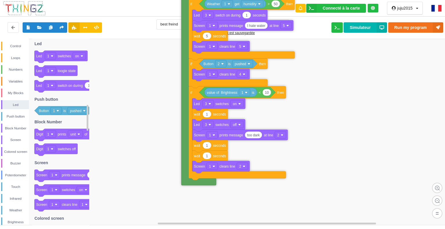
drag, startPoint x: 207, startPoint y: 211, endPoint x: 183, endPoint y: 53, distance: 159.5
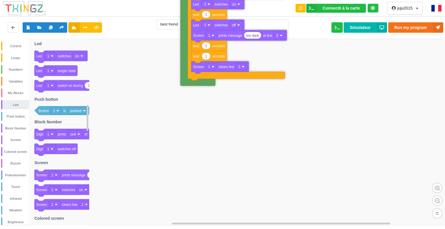
drag, startPoint x: 185, startPoint y: 180, endPoint x: 184, endPoint y: 80, distance: 99.8
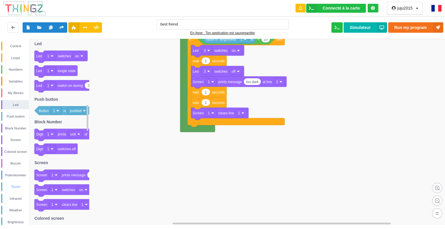
click at [14, 185] on div "Touch" at bounding box center [15, 187] width 27 height 6
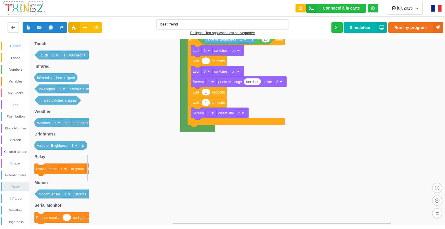
click at [16, 46] on div "Control" at bounding box center [15, 46] width 27 height 6
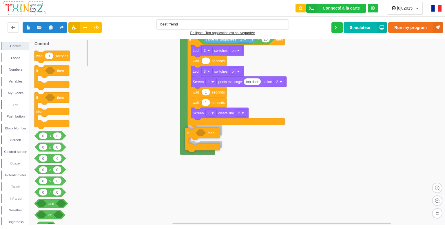
drag, startPoint x: 38, startPoint y: 74, endPoint x: 188, endPoint y: 136, distance: 163.0
click at [188, 136] on div "Control Loops Numbers Variables My Blocks Led Push button Block Number Screen C…" at bounding box center [224, 132] width 449 height 186
click at [16, 188] on div "Touch" at bounding box center [15, 187] width 27 height 6
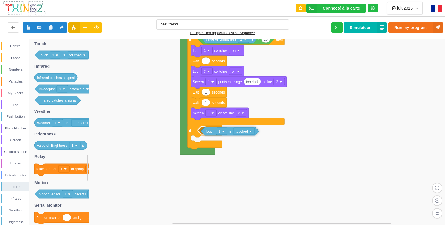
drag, startPoint x: 75, startPoint y: 56, endPoint x: 240, endPoint y: 132, distance: 182.0
click at [240, 132] on div "Control Loops Numbers Variables My Blocks Led Push button Block Number Screen C…" at bounding box center [224, 132] width 449 height 186
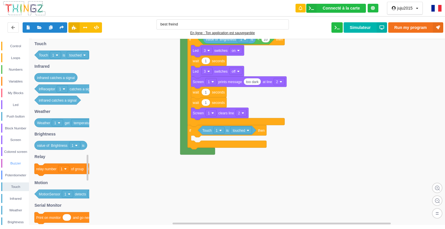
click at [11, 161] on div "Buzzer" at bounding box center [15, 164] width 27 height 6
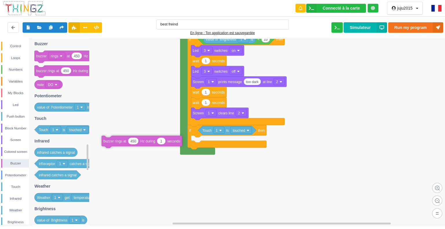
drag, startPoint x: 57, startPoint y: 73, endPoint x: 137, endPoint y: 148, distance: 108.7
click at [136, 147] on div "Control Loops Numbers Variables My Blocks Led Push button Block Number Screen C…" at bounding box center [224, 132] width 449 height 186
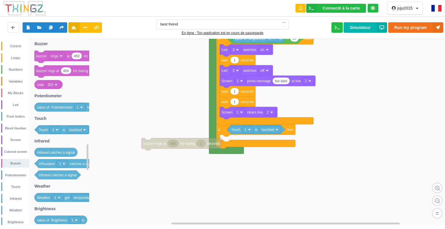
drag, startPoint x: 182, startPoint y: 153, endPoint x: 170, endPoint y: 152, distance: 12.2
click at [180, 152] on rect at bounding box center [224, 132] width 449 height 187
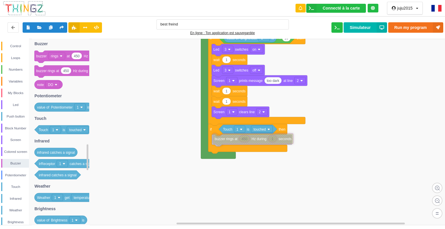
drag, startPoint x: 164, startPoint y: 144, endPoint x: 244, endPoint y: 142, distance: 79.8
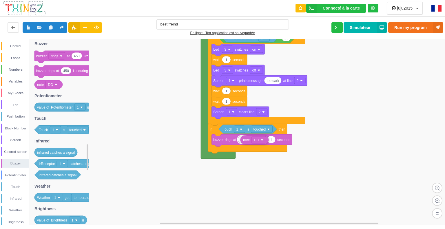
drag, startPoint x: 41, startPoint y: 84, endPoint x: 247, endPoint y: 139, distance: 213.1
click at [247, 139] on div "Control Loops Numbers Variables My Blocks Led Push button Block Number Screen C…" at bounding box center [224, 132] width 449 height 186
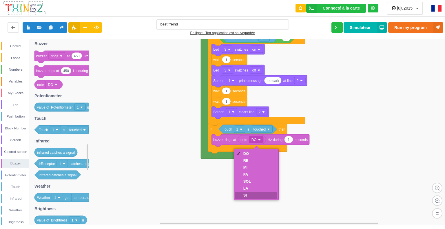
click at [256, 193] on div "SI" at bounding box center [256, 195] width 42 height 7
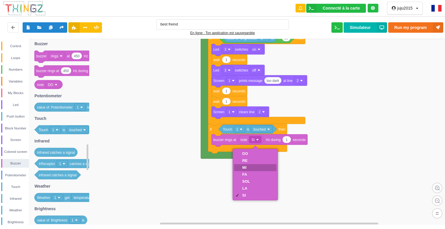
click at [255, 171] on div "MI" at bounding box center [255, 167] width 42 height 7
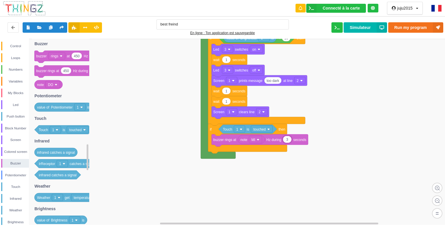
type input "3"
click at [432, 26] on button "Run my program" at bounding box center [416, 27] width 55 height 10
click at [15, 45] on div "Control" at bounding box center [15, 46] width 27 height 6
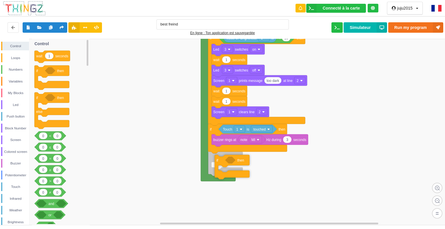
drag, startPoint x: 55, startPoint y: 73, endPoint x: 235, endPoint y: 162, distance: 200.5
click at [235, 163] on div "Control Loops Numbers Variables My Blocks Led Push button Block Number Screen C…" at bounding box center [224, 132] width 449 height 186
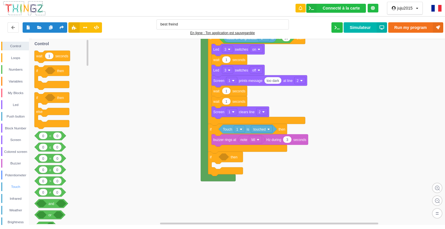
click at [14, 186] on div "Touch" at bounding box center [15, 187] width 27 height 6
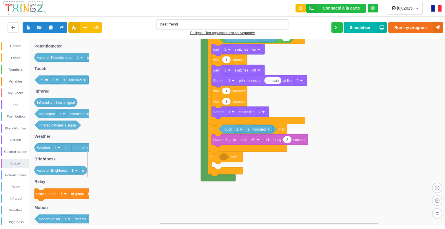
drag, startPoint x: 91, startPoint y: 64, endPoint x: 103, endPoint y: 80, distance: 19.9
click at [105, 80] on div "Control Loops Numbers Variables My Blocks Led Push button Block Number Screen C…" at bounding box center [224, 132] width 449 height 186
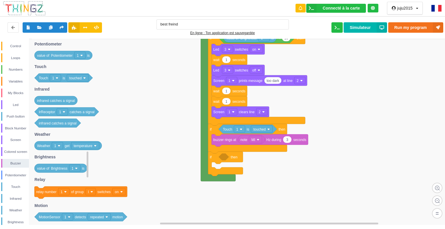
click at [74, 76] on text "touched" at bounding box center [75, 78] width 12 height 4
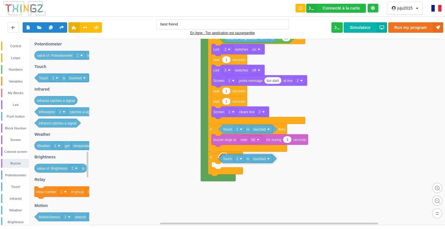
drag, startPoint x: 64, startPoint y: 80, endPoint x: 246, endPoint y: 160, distance: 199.6
click at [246, 160] on div "Control Loops Numbers Variables My Blocks Led Push button Block Number Screen C…" at bounding box center [224, 132] width 449 height 186
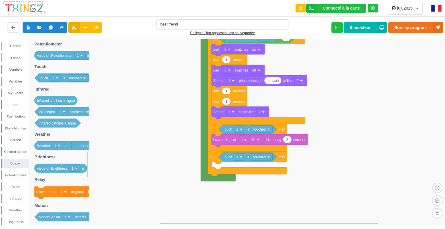
click at [13, 103] on div "Led" at bounding box center [15, 105] width 27 height 6
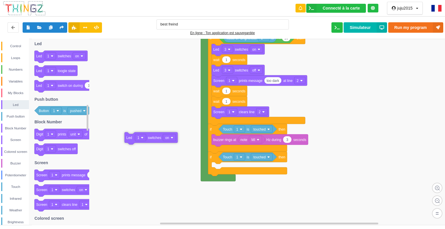
drag, startPoint x: 62, startPoint y: 56, endPoint x: 184, endPoint y: 162, distance: 161.8
click at [172, 156] on div "Control Loops Numbers Variables My Blocks Led Push button Block Number Screen C…" at bounding box center [224, 132] width 449 height 186
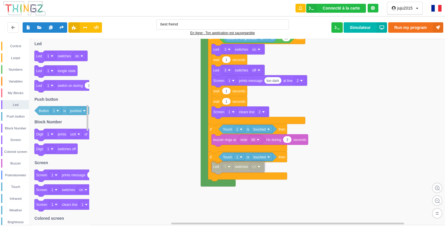
drag, startPoint x: 197, startPoint y: 162, endPoint x: 253, endPoint y: 169, distance: 55.9
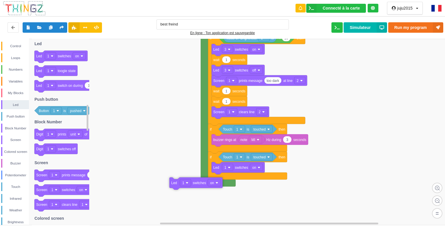
drag, startPoint x: 69, startPoint y: 59, endPoint x: 204, endPoint y: 186, distance: 185.2
click at [204, 186] on div "Control Loops Numbers Variables My Blocks Led Push button Block Number Screen C…" at bounding box center [224, 132] width 449 height 186
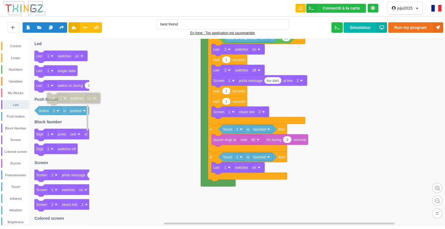
drag, startPoint x: 200, startPoint y: 187, endPoint x: 19, endPoint y: 87, distance: 206.7
click at [14, 47] on div "Control" at bounding box center [15, 46] width 27 height 6
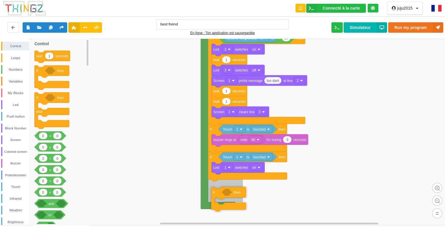
drag, startPoint x: 63, startPoint y: 77, endPoint x: 235, endPoint y: 195, distance: 208.3
click at [235, 195] on div "Control Loops Numbers Variables My Blocks Led Push button Block Number Screen C…" at bounding box center [224, 132] width 449 height 186
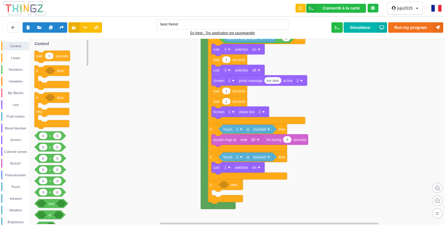
click at [16, 182] on div "Control Loops Numbers Variables My Blocks Led Push button Block Number Screen C…" at bounding box center [14, 164] width 29 height 244
click at [17, 185] on div "Touch" at bounding box center [15, 187] width 27 height 6
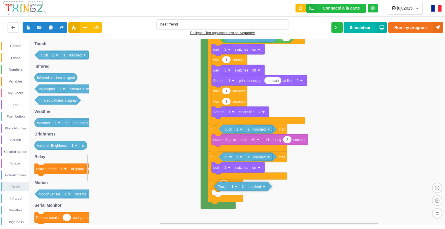
drag, startPoint x: 42, startPoint y: 54, endPoint x: 222, endPoint y: 186, distance: 222.6
click at [222, 186] on div "Control Loops Numbers Variables My Blocks Led Push button Block Number Screen C…" at bounding box center [224, 132] width 449 height 186
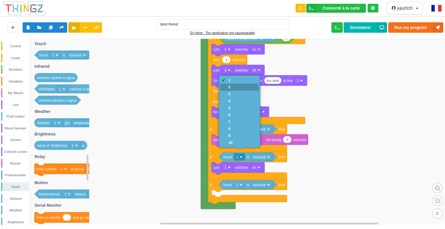
click at [227, 86] on div "2" at bounding box center [239, 87] width 39 height 7
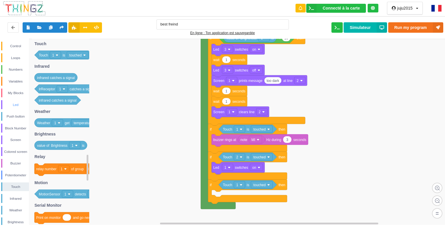
click at [12, 105] on div "Led" at bounding box center [15, 105] width 27 height 6
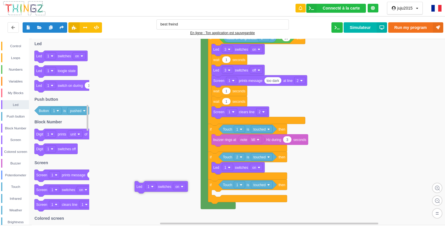
drag, startPoint x: 72, startPoint y: 55, endPoint x: 213, endPoint y: 188, distance: 194.1
click at [211, 188] on div "Control Loops Numbers Variables My Blocks Led Push button Block Number Screen C…" at bounding box center [224, 132] width 449 height 186
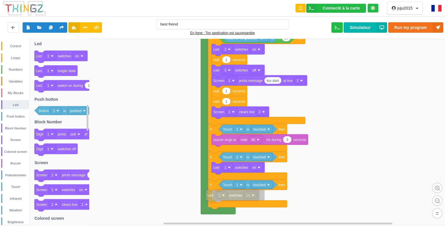
drag, startPoint x: 215, startPoint y: 189, endPoint x: 246, endPoint y: 195, distance: 32.2
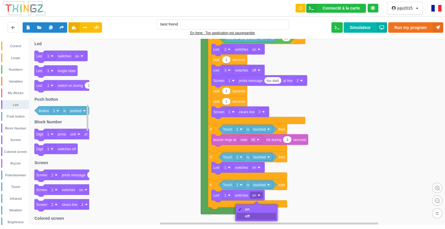
click at [250, 216] on div "off" at bounding box center [256, 216] width 39 height 7
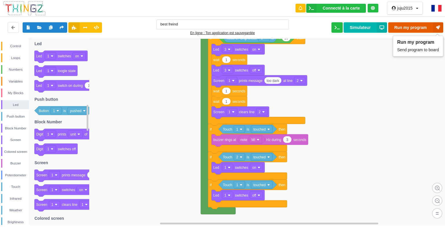
click at [427, 25] on button "Run my program" at bounding box center [416, 27] width 55 height 10
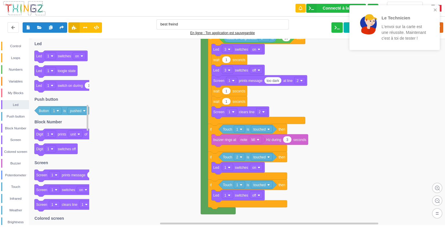
click at [427, 26] on div "Le Technicien L'envoi sur la carte est une réussite. Maintenant c'est à toi de …" at bounding box center [393, 27] width 75 height 33
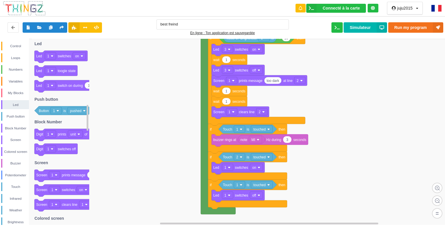
drag, startPoint x: 426, startPoint y: 17, endPoint x: 430, endPoint y: 21, distance: 5.5
click at [430, 21] on div "best freind En ligne : Ton application est sauvegardée Run my program Simulateur" at bounding box center [223, 27] width 450 height 25
click at [417, 1] on div "juju2015 Profil Déconnexion" at bounding box center [405, 8] width 44 height 17
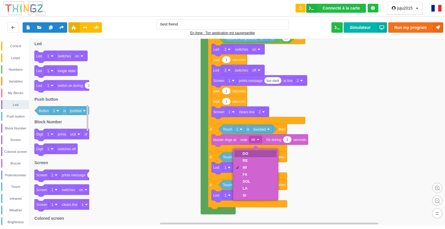
click at [250, 152] on div "DO" at bounding box center [256, 154] width 42 height 7
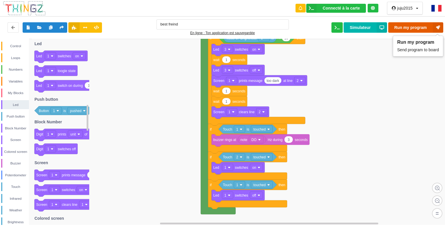
click at [398, 30] on button "Run my program" at bounding box center [416, 27] width 55 height 10
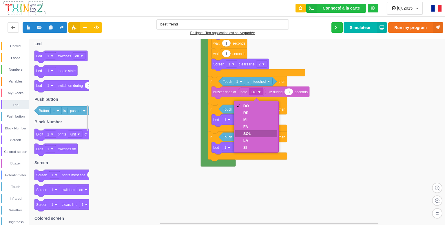
click at [258, 134] on div "SOL" at bounding box center [256, 133] width 42 height 7
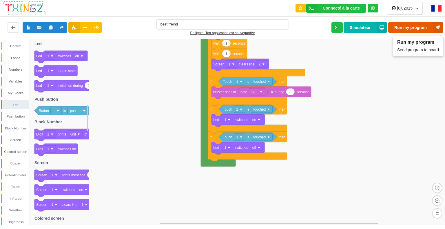
click at [408, 23] on button "Run my program" at bounding box center [416, 27] width 55 height 10
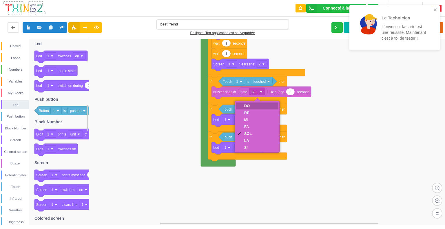
click at [258, 103] on div "DO" at bounding box center [257, 106] width 42 height 7
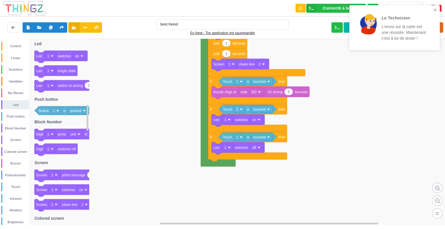
click at [440, 26] on div "Le Technicien L'envoi sur la carte est une réussite. Maintenant c'est à toi de …" at bounding box center [395, 29] width 93 height 51
drag, startPoint x: 434, startPoint y: 8, endPoint x: 437, endPoint y: 18, distance: 10.8
click at [435, 10] on icon "close" at bounding box center [436, 10] width 4 height 5
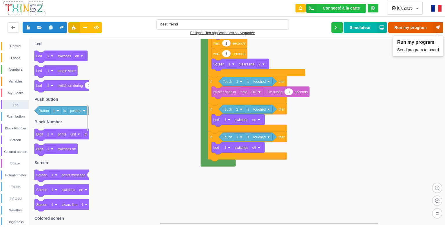
click at [431, 25] on button "Run my program" at bounding box center [416, 27] width 55 height 10
click at [11, 44] on div "Control" at bounding box center [15, 46] width 27 height 6
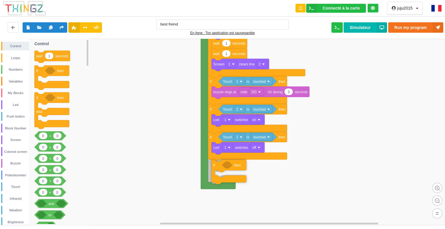
drag, startPoint x: 58, startPoint y: 72, endPoint x: 235, endPoint y: 167, distance: 200.8
click at [235, 167] on div "Control Loops Numbers Variables My Blocks Led Push button Block Number Screen C…" at bounding box center [224, 132] width 449 height 186
click at [20, 185] on div "Touch" at bounding box center [15, 187] width 27 height 6
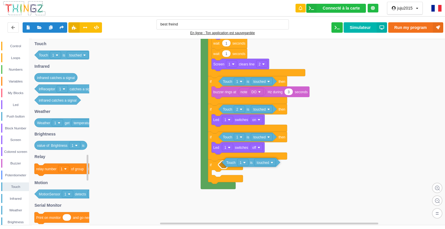
drag, startPoint x: 65, startPoint y: 55, endPoint x: 252, endPoint y: 163, distance: 216.0
click at [252, 163] on div "Control Loops Numbers Variables My Blocks Led Push button Block Number Screen C…" at bounding box center [224, 132] width 449 height 186
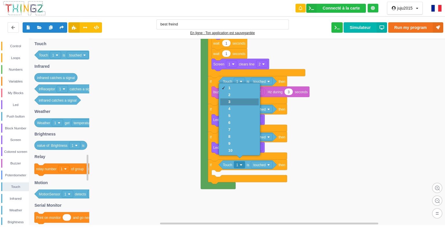
click at [246, 100] on div "3" at bounding box center [239, 102] width 39 height 7
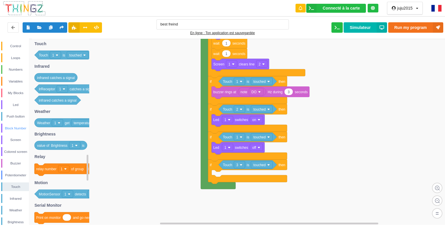
click at [16, 128] on div "Block Number" at bounding box center [15, 129] width 27 height 6
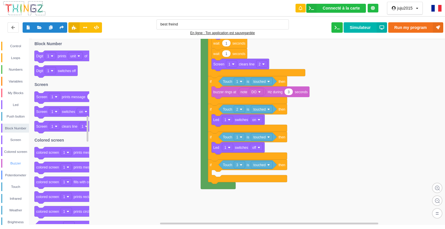
click at [15, 162] on div "Buzzer" at bounding box center [15, 164] width 27 height 6
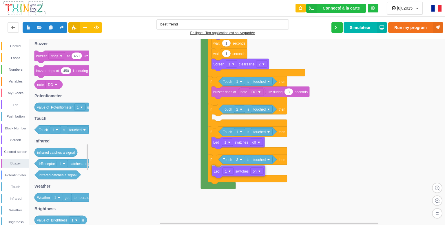
drag, startPoint x: 216, startPoint y: 117, endPoint x: 216, endPoint y: 169, distance: 51.6
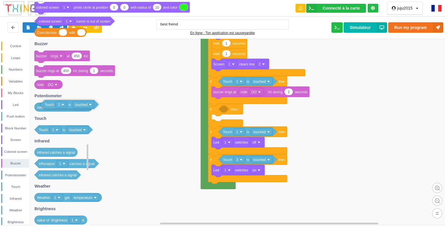
drag, startPoint x: 228, startPoint y: 110, endPoint x: 45, endPoint y: 106, distance: 182.7
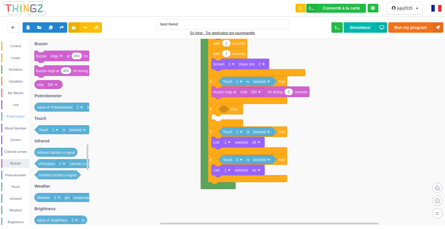
click at [14, 116] on div "Push button" at bounding box center [15, 117] width 27 height 6
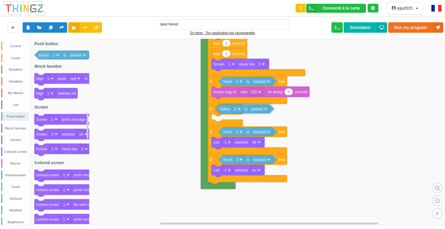
drag, startPoint x: 71, startPoint y: 52, endPoint x: 252, endPoint y: 106, distance: 189.1
click at [252, 106] on div "Control Loops Numbers Variables My Blocks Led Push button Block Number Screen C…" at bounding box center [224, 132] width 449 height 186
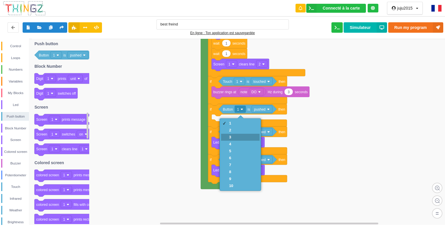
click at [243, 135] on div "3" at bounding box center [240, 137] width 39 height 7
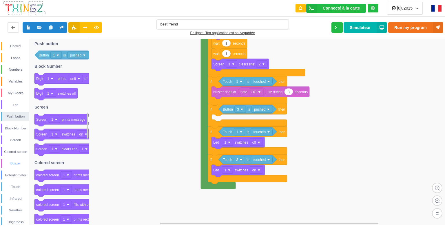
click at [18, 162] on div "Buzzer" at bounding box center [15, 164] width 27 height 6
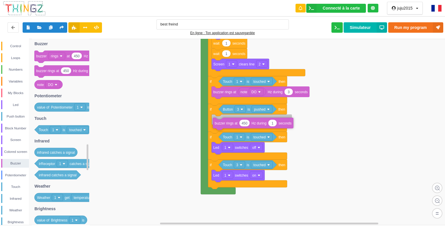
drag, startPoint x: 80, startPoint y: 74, endPoint x: 257, endPoint y: 126, distance: 184.2
click at [257, 126] on div "Control Loops Numbers Variables My Blocks Led Push button Block Number Screen C…" at bounding box center [224, 132] width 449 height 186
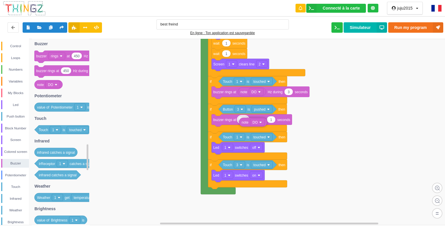
drag, startPoint x: 49, startPoint y: 85, endPoint x: 254, endPoint y: 123, distance: 208.2
click at [254, 123] on div "Control Loops Numbers Variables My Blocks Led Push button Block Number Screen C…" at bounding box center [224, 132] width 449 height 186
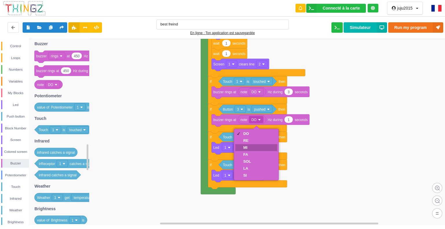
click at [246, 145] on div "MI" at bounding box center [256, 147] width 42 height 7
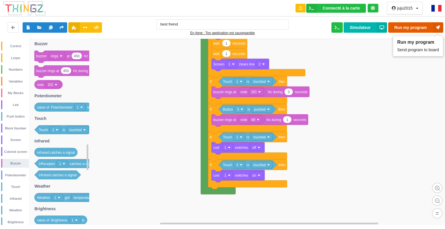
click at [404, 23] on button "Run my program" at bounding box center [416, 27] width 55 height 10
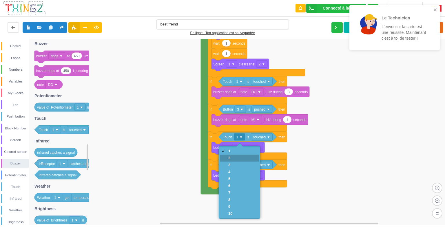
click at [237, 157] on div "2" at bounding box center [239, 158] width 39 height 7
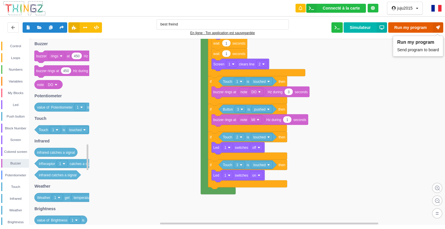
click at [411, 26] on button "Run my program" at bounding box center [416, 27] width 55 height 10
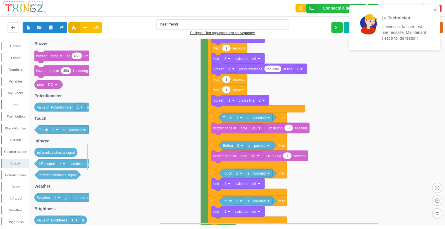
click at [355, 38] on div "Le Technicien L'envoi sur la carte est une réussite. Maintenant c'est à toi de …" at bounding box center [393, 27] width 78 height 37
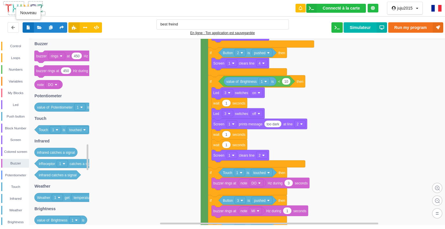
click at [27, 26] on icon at bounding box center [28, 27] width 5 height 3
type input "Ma super application n°4"
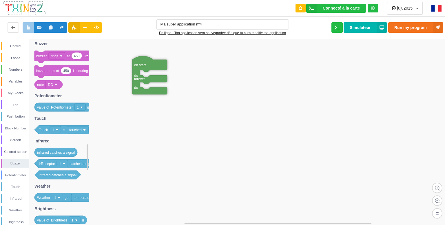
drag, startPoint x: 241, startPoint y: 196, endPoint x: 139, endPoint y: 63, distance: 168.6
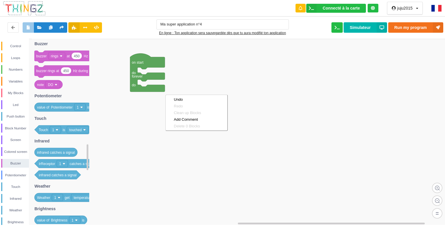
click at [323, 136] on rect at bounding box center [224, 132] width 449 height 187
click at [322, 137] on rect at bounding box center [224, 132] width 449 height 187
click at [322, 136] on rect at bounding box center [224, 132] width 449 height 187
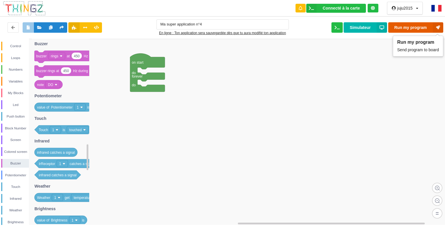
click at [431, 25] on button "Run my program" at bounding box center [416, 27] width 55 height 10
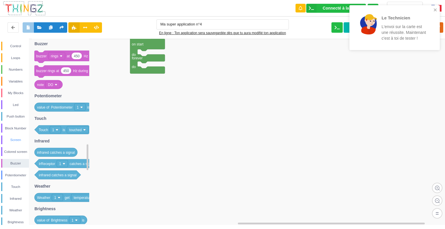
click at [14, 141] on div "Screen" at bounding box center [15, 140] width 27 height 6
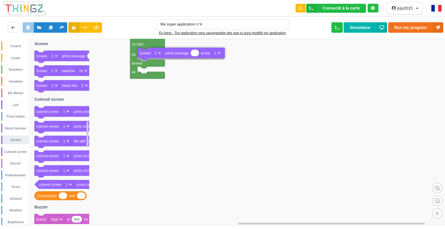
drag, startPoint x: 71, startPoint y: 55, endPoint x: 177, endPoint y: 52, distance: 106.2
click at [177, 52] on div "Control Loops Numbers Variables My Blocks Led Push button Block Number Screen C…" at bounding box center [224, 132] width 449 height 186
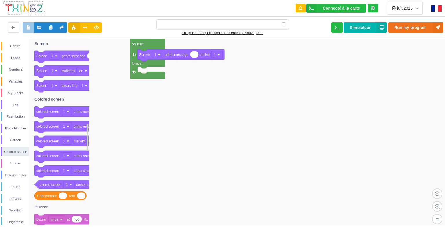
type input "Ma super application n°4"
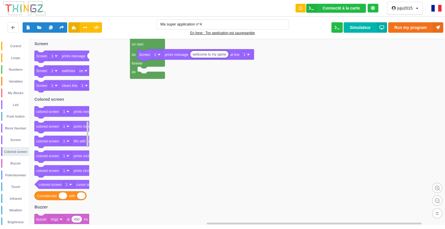
click at [211, 55] on input "wellcome to my game" at bounding box center [209, 54] width 38 height 7
type input "wellcome to my game"
click at [18, 47] on div "Control" at bounding box center [15, 46] width 27 height 6
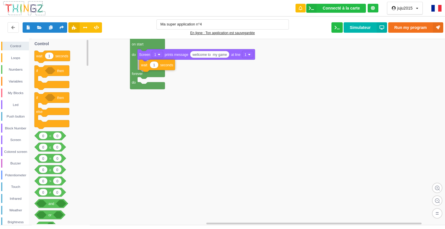
drag, startPoint x: 63, startPoint y: 57, endPoint x: 168, endPoint y: 66, distance: 105.4
click at [168, 66] on div "Control Loops Numbers Variables My Blocks Led Push button Block Number Screen C…" at bounding box center [224, 132] width 449 height 186
type input "10"
click at [17, 139] on div "Screen" at bounding box center [15, 140] width 27 height 6
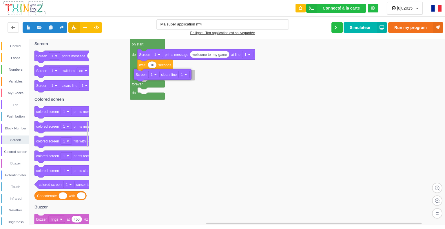
drag, startPoint x: 74, startPoint y: 87, endPoint x: 173, endPoint y: 76, distance: 99.8
click at [173, 76] on div "Control Loops Numbers Variables My Blocks Led Push button Block Number Screen C…" at bounding box center [224, 132] width 449 height 186
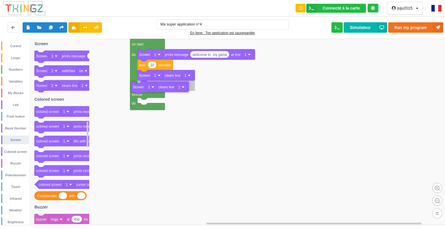
drag, startPoint x: 68, startPoint y: 88, endPoint x: 165, endPoint y: 89, distance: 97.4
click at [165, 89] on div "Control Loops Numbers Variables My Blocks Led Push button Block Number Screen C…" at bounding box center [224, 132] width 449 height 186
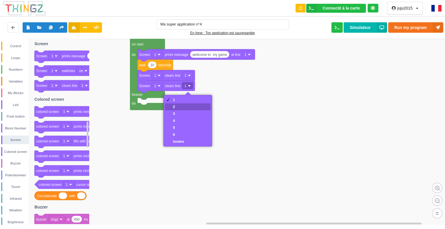
click at [182, 108] on div "2" at bounding box center [178, 107] width 11 height 4
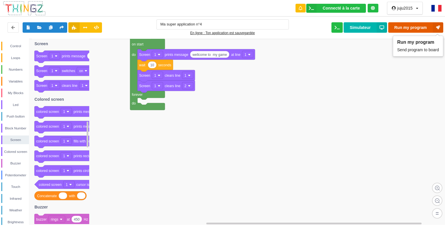
click at [396, 26] on button "Run my program" at bounding box center [416, 27] width 55 height 10
type input "wellcome to my game"
click at [427, 31] on button "Run my program" at bounding box center [416, 27] width 55 height 10
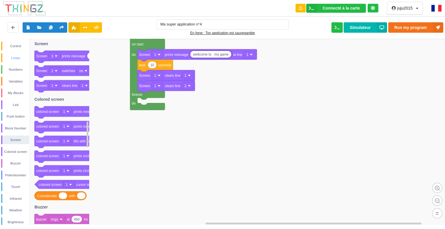
scroll to position [1, 0]
click at [12, 43] on div "Control" at bounding box center [15, 46] width 27 height 6
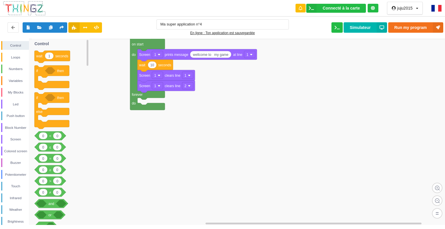
click at [43, 57] on icon at bounding box center [53, 57] width 36 height 12
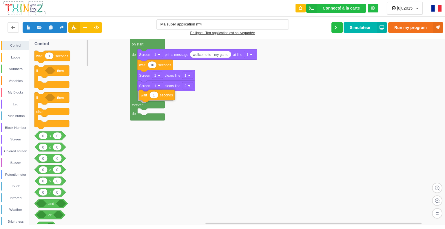
drag, startPoint x: 43, startPoint y: 57, endPoint x: 146, endPoint y: 98, distance: 110.7
click at [146, 98] on div "Control Loops Numbers Variables My Blocks Led Push button Block Number Screen C…" at bounding box center [224, 132] width 449 height 186
type input "30"
drag, startPoint x: 17, startPoint y: 161, endPoint x: 75, endPoint y: 142, distance: 61.2
click at [77, 142] on div "Control Loops Numbers Variables My Blocks Led Push button Block Number Screen C…" at bounding box center [224, 132] width 449 height 186
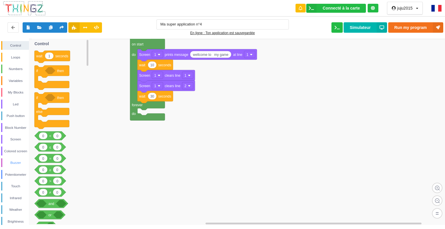
click at [15, 162] on div "Buzzer" at bounding box center [15, 163] width 27 height 6
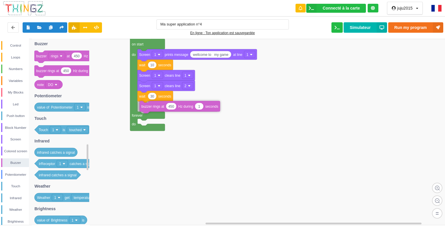
drag, startPoint x: 83, startPoint y: 73, endPoint x: 187, endPoint y: 108, distance: 110.0
click at [187, 108] on div "Control Loops Numbers Variables My Blocks Led Push button Block Number Screen C…" at bounding box center [224, 132] width 449 height 186
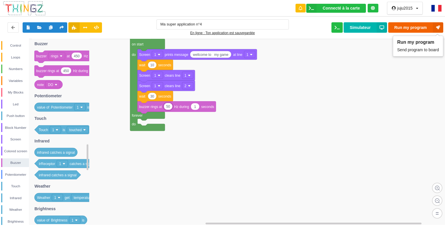
type input "50"
click at [413, 23] on button "Run my program" at bounding box center [416, 27] width 55 height 10
